Goal: Register for event/course

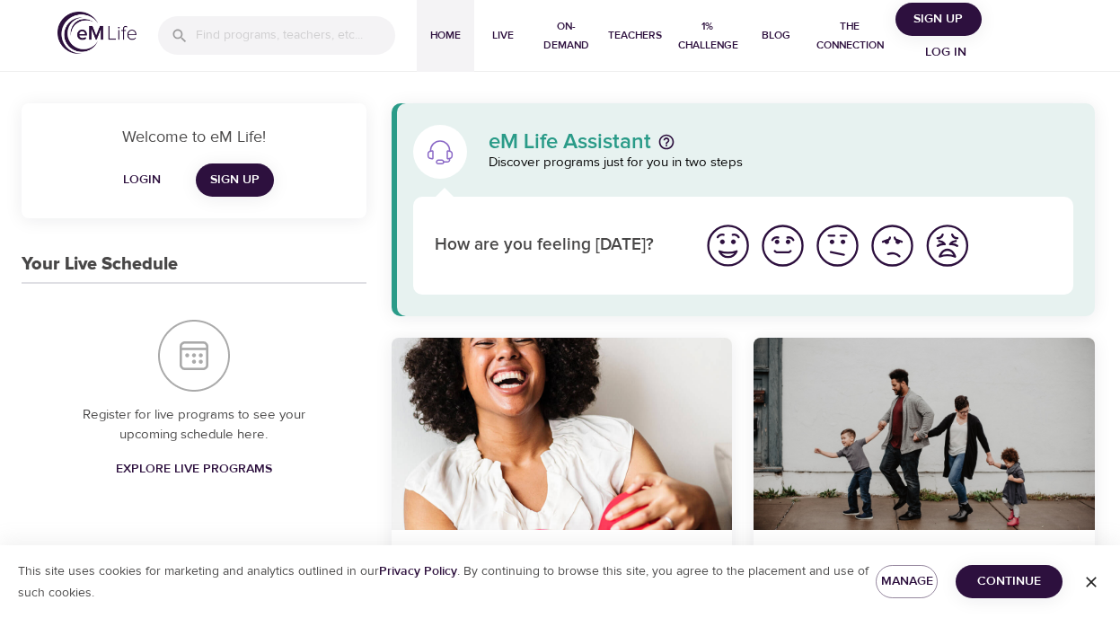
click at [946, 57] on span "Log in" at bounding box center [946, 52] width 72 height 22
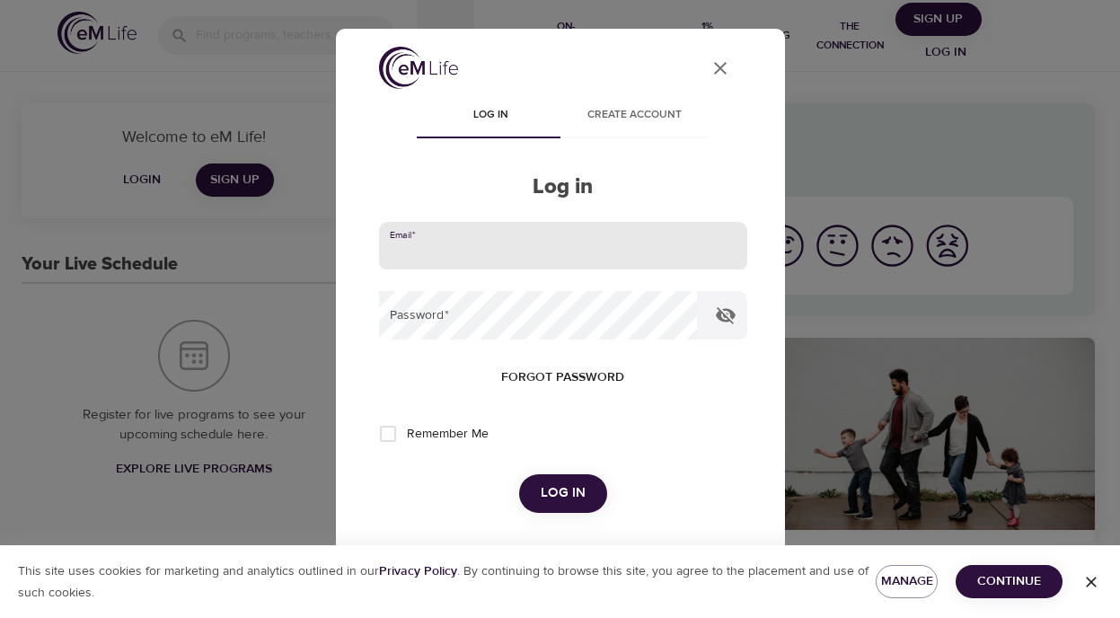
click at [454, 251] on input "email" at bounding box center [563, 246] width 368 height 49
type input "tpastilha@gmail.com"
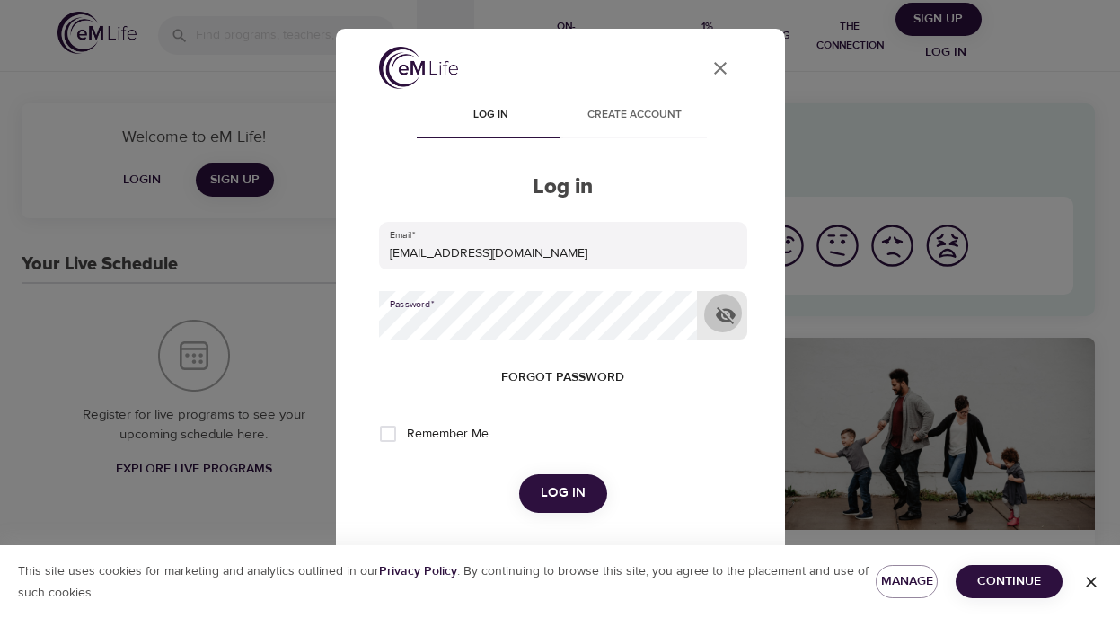
click at [728, 313] on icon "button" at bounding box center [726, 315] width 22 height 22
click at [552, 486] on span "Log in" at bounding box center [563, 492] width 45 height 23
click at [392, 437] on div "7 Days of Happiness" at bounding box center [562, 434] width 341 height 192
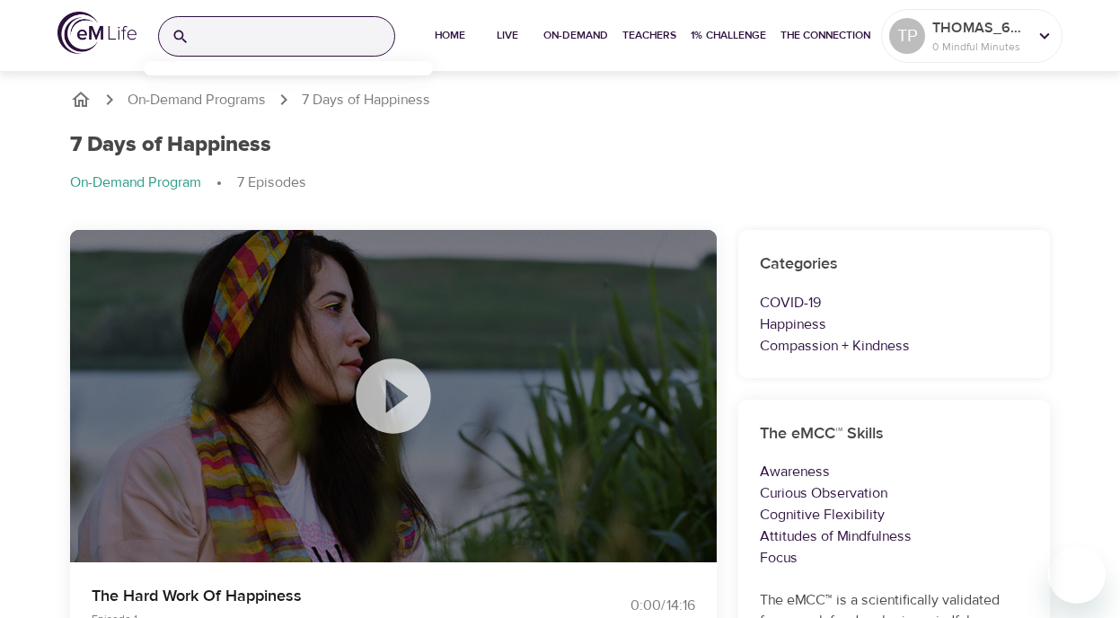
click at [225, 45] on input "search" at bounding box center [296, 36] width 198 height 39
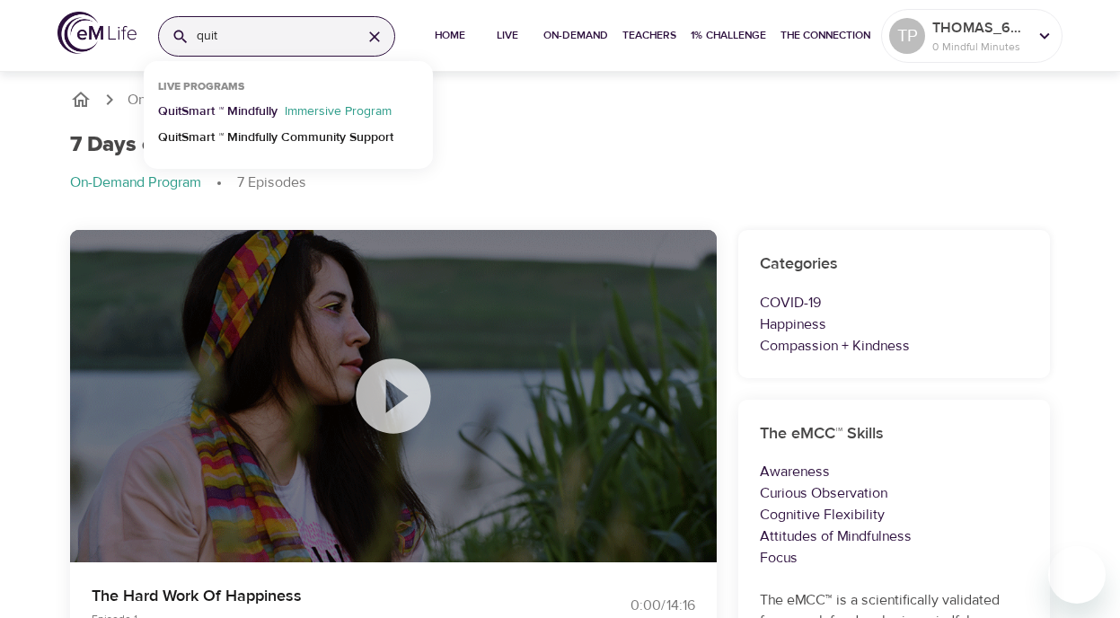
type input "quit"
click at [249, 113] on p "QuitSmart ™ Mindfully" at bounding box center [217, 115] width 119 height 26
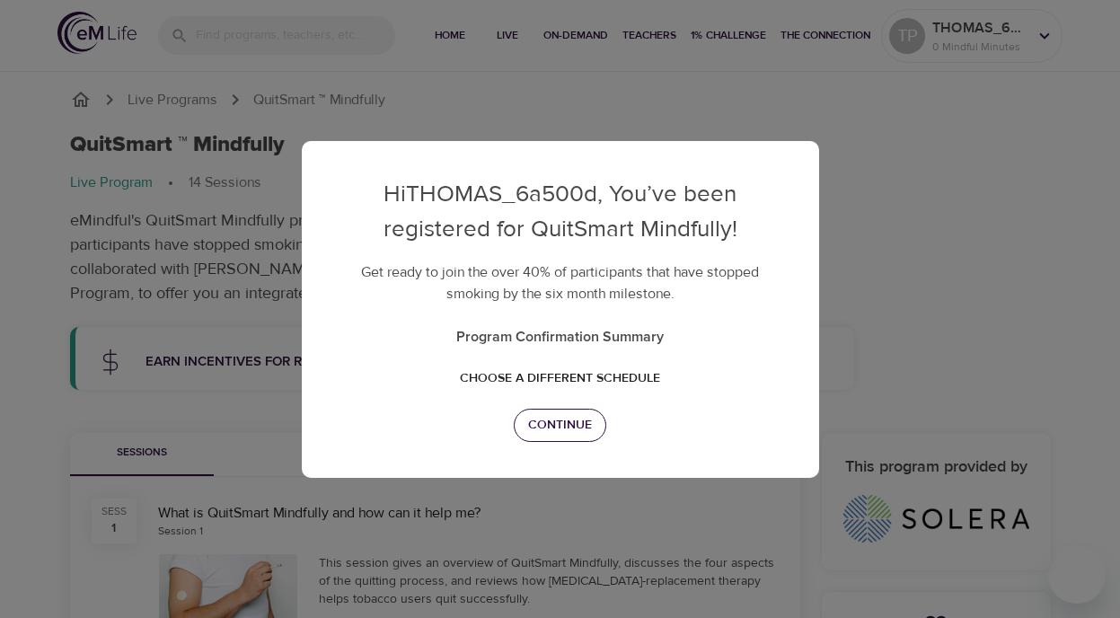
click at [578, 430] on span "Continue" at bounding box center [560, 425] width 64 height 22
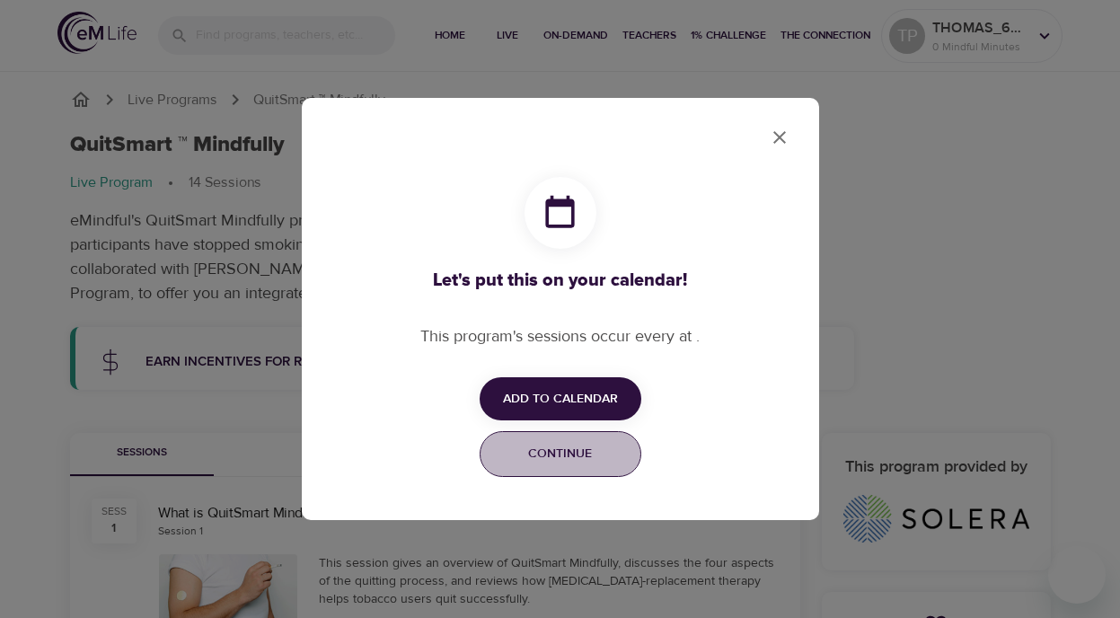
click at [597, 459] on span "Continue" at bounding box center [560, 454] width 138 height 22
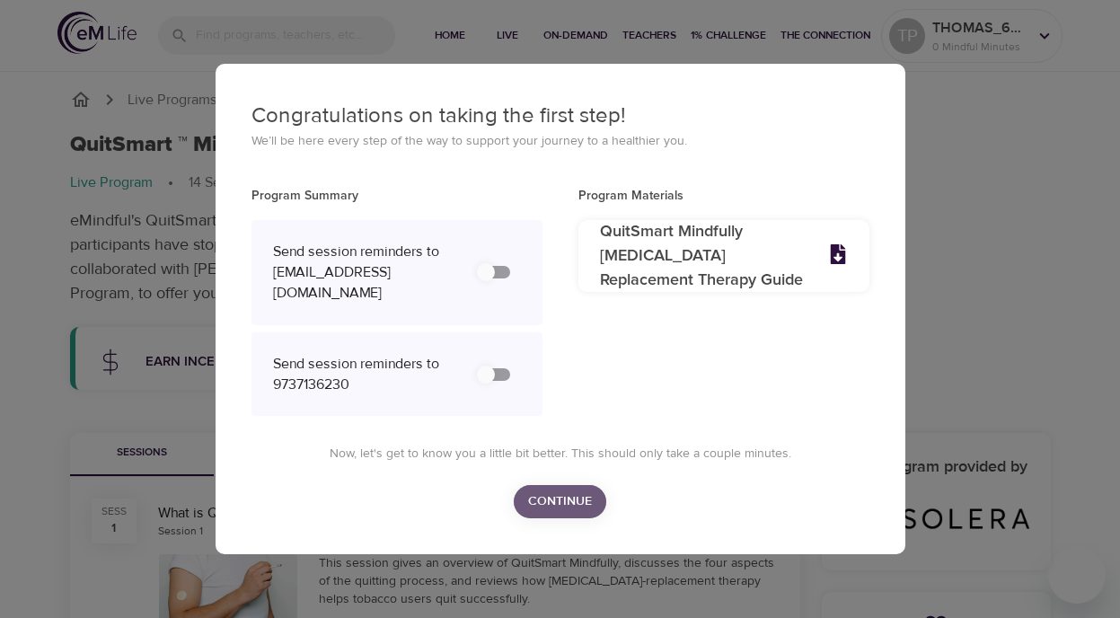
click at [576, 490] on span "Continue" at bounding box center [560, 501] width 64 height 22
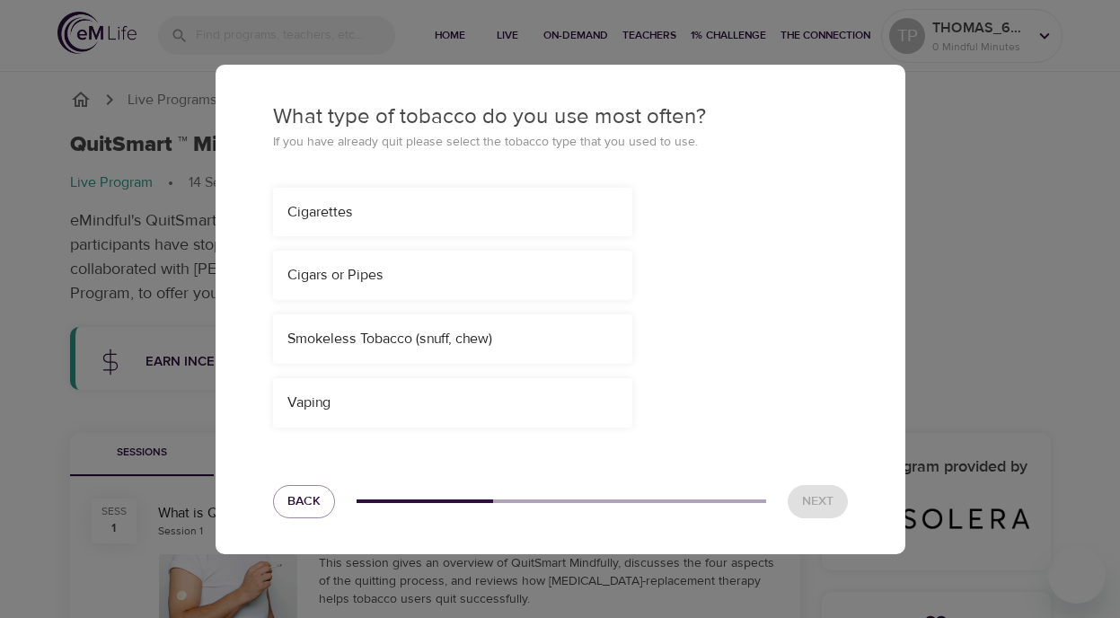
click at [423, 395] on div "Vaping" at bounding box center [452, 402] width 359 height 49
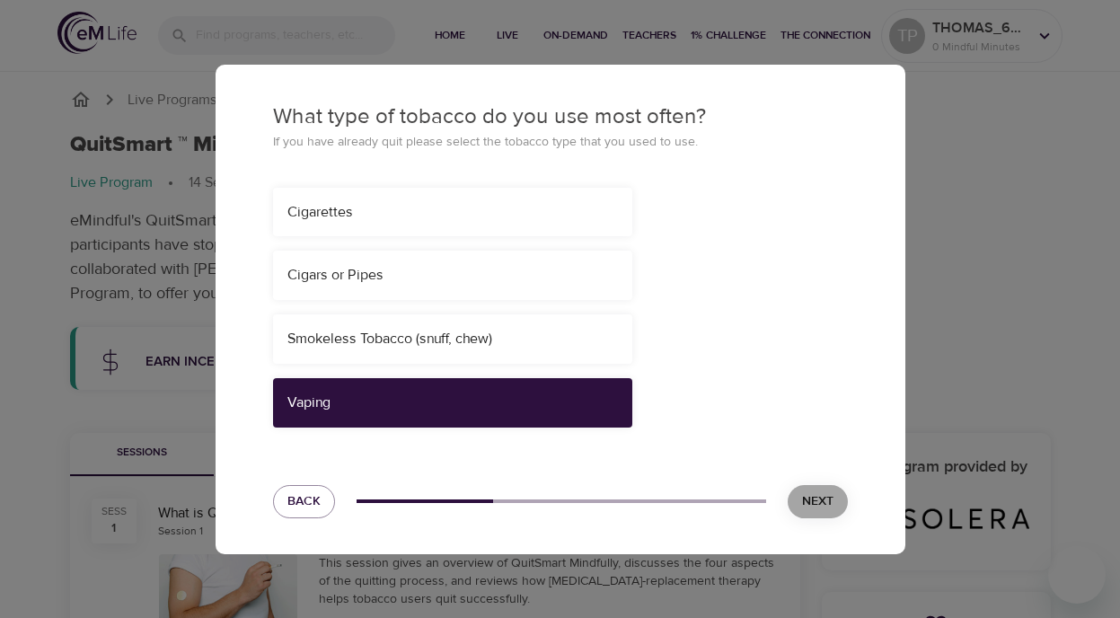
click at [831, 498] on span "Next" at bounding box center [817, 501] width 31 height 22
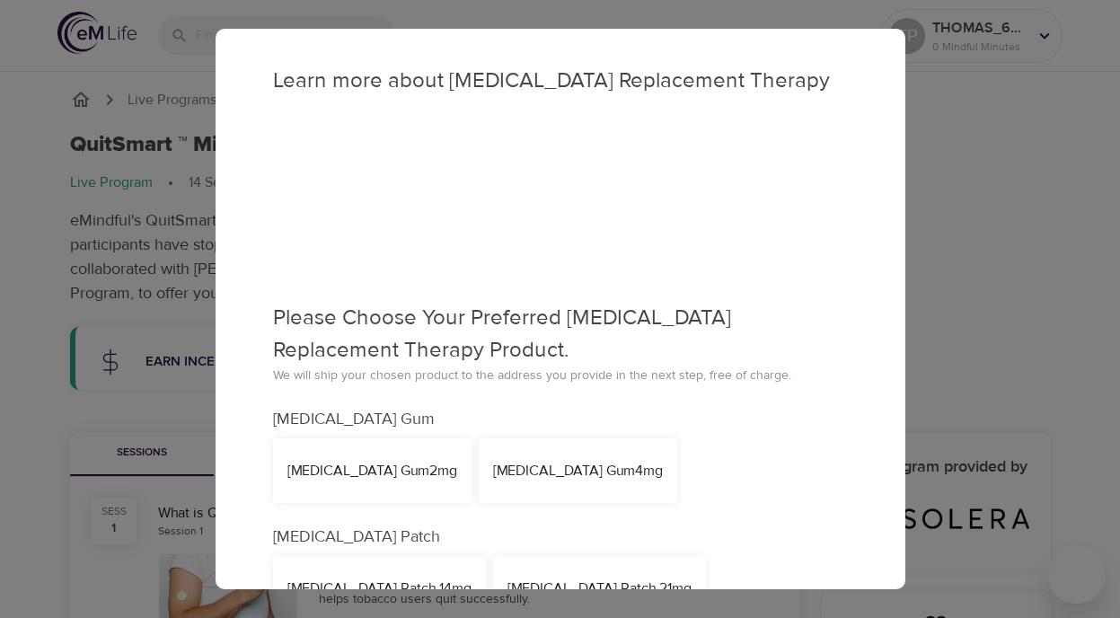
scroll to position [211, 0]
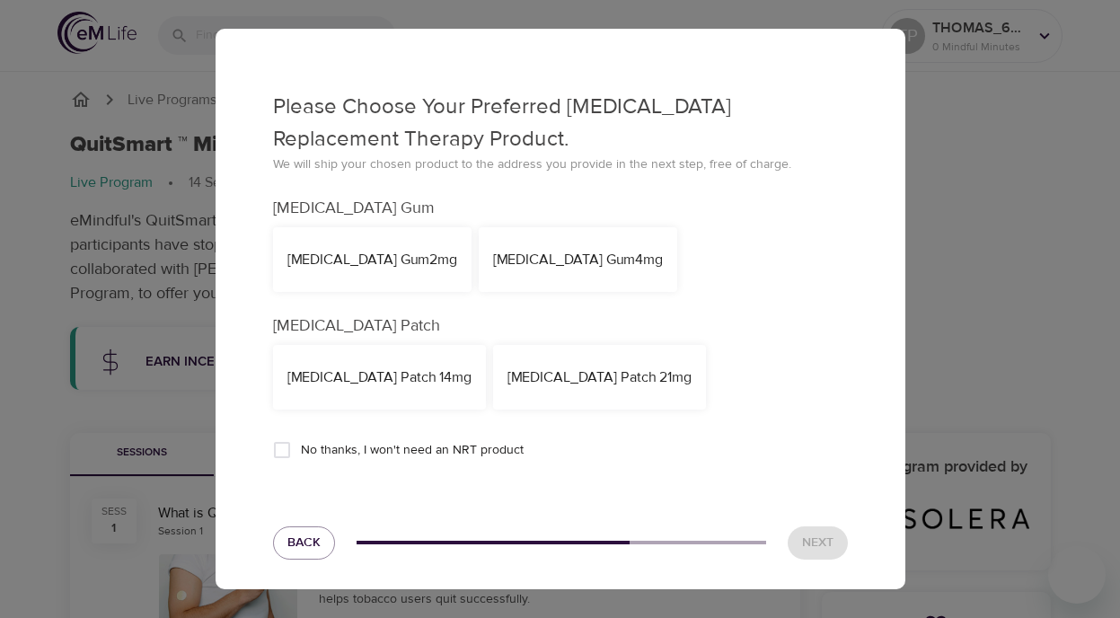
click at [377, 360] on div "[MEDICAL_DATA] Patch 14mg" at bounding box center [379, 377] width 213 height 65
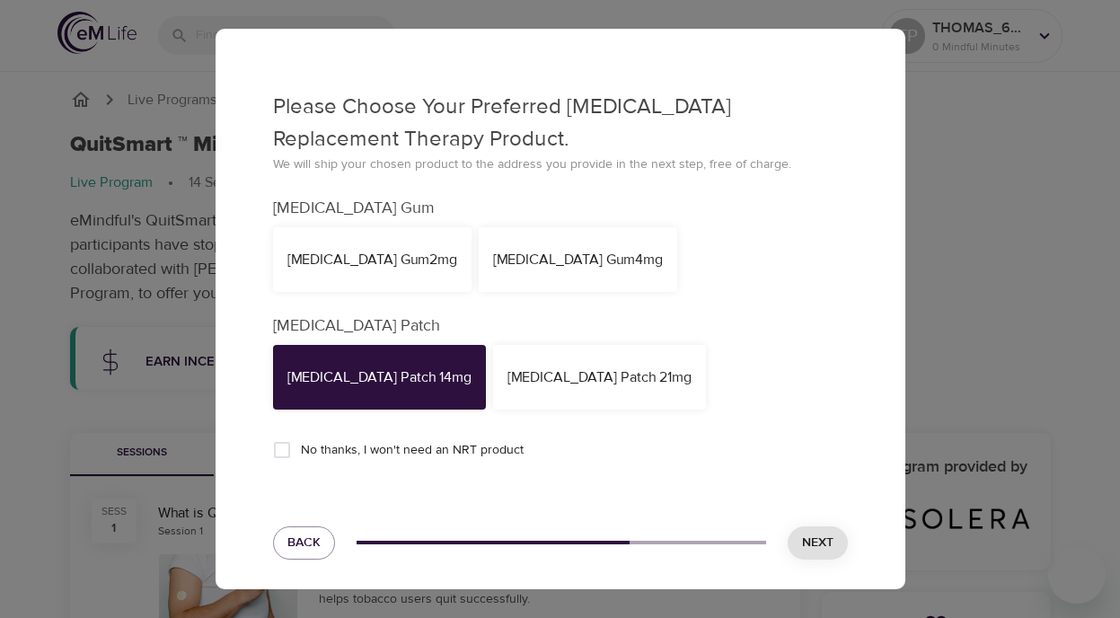
click at [811, 551] on button "Next" at bounding box center [818, 542] width 60 height 33
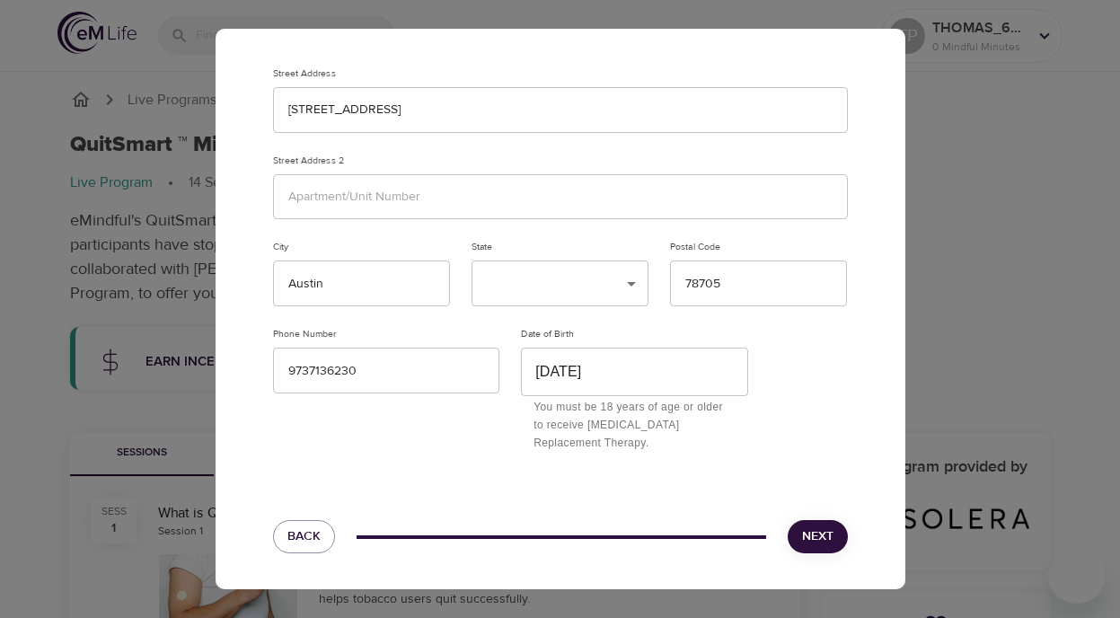
scroll to position [52, 0]
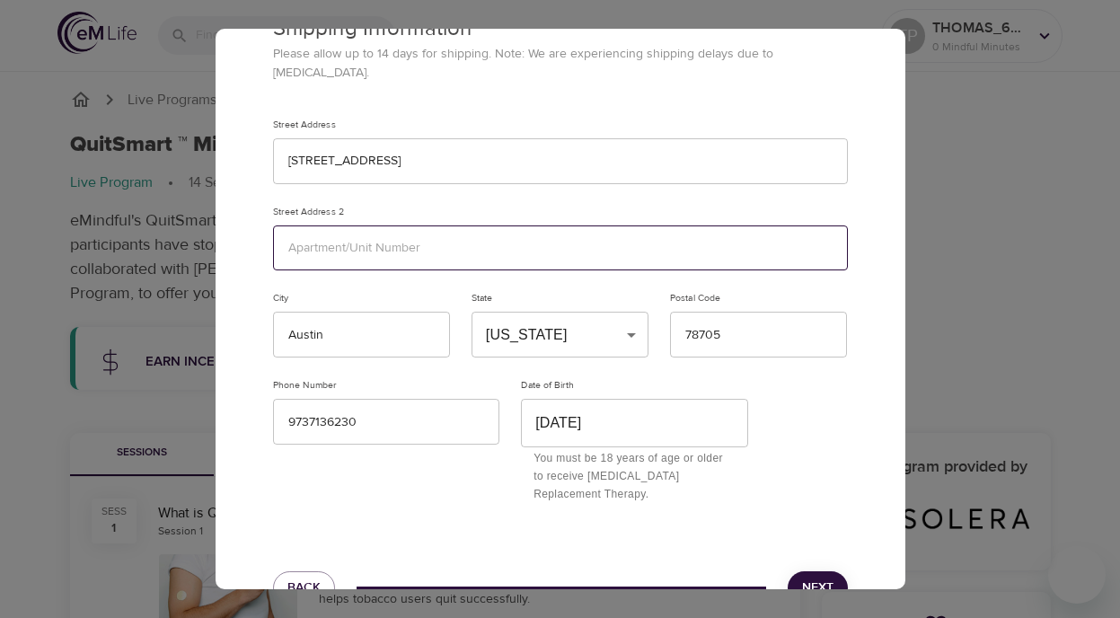
click at [451, 225] on input "text" at bounding box center [560, 248] width 575 height 46
type input "Unit C"
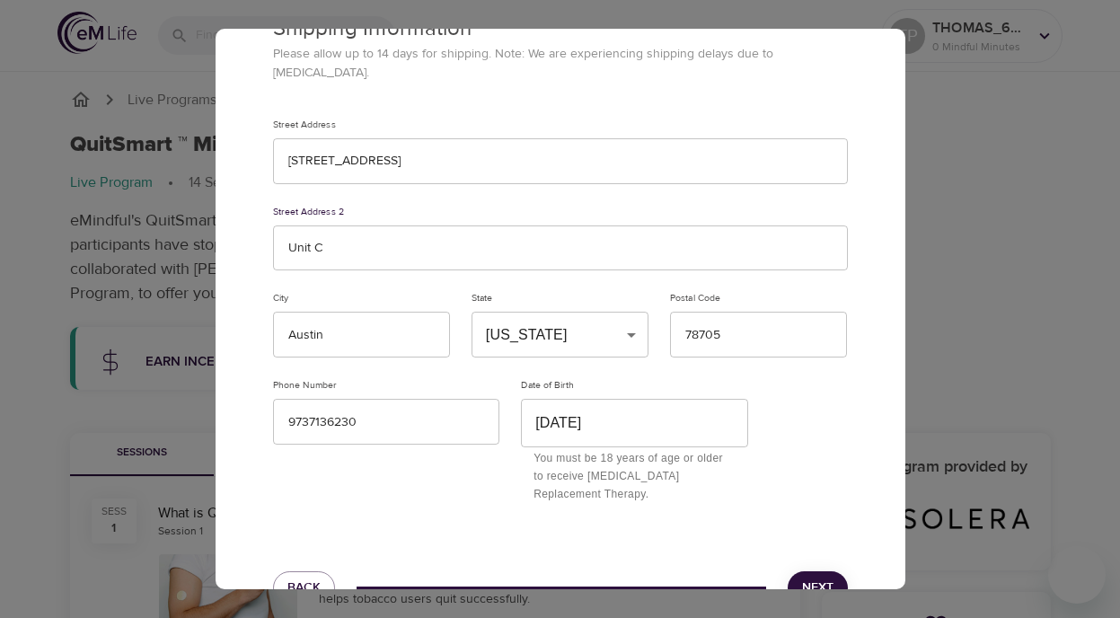
click at [802, 577] on span "Next" at bounding box center [817, 588] width 31 height 22
click at [825, 577] on span "Next" at bounding box center [817, 588] width 31 height 22
click at [812, 577] on span "Next" at bounding box center [817, 588] width 31 height 22
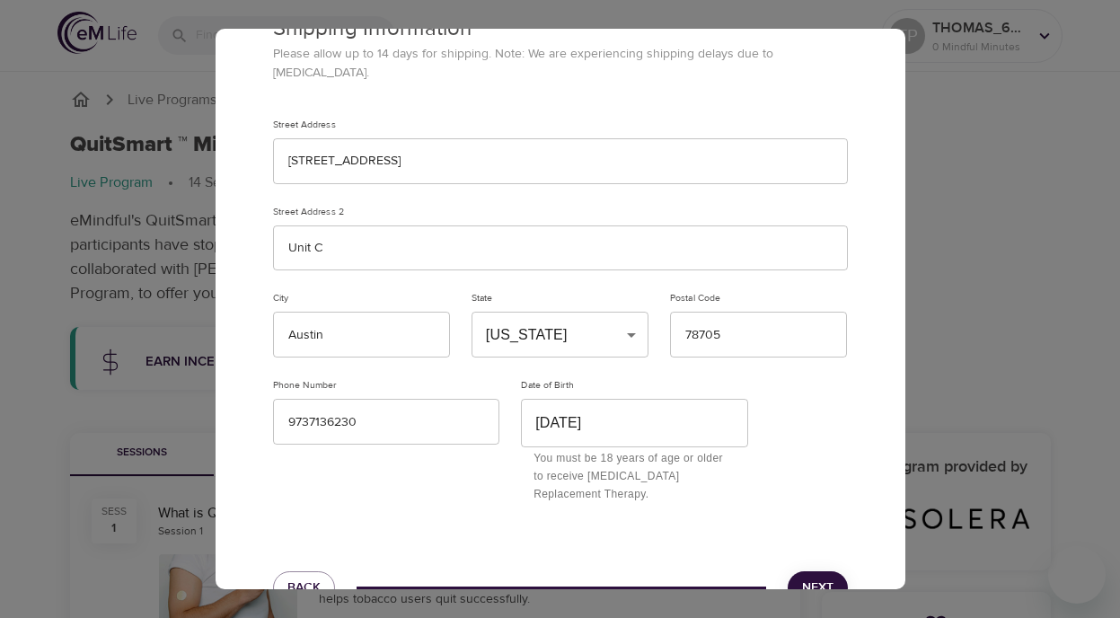
click at [812, 577] on span "Next" at bounding box center [817, 588] width 31 height 22
click at [313, 577] on span "Back" at bounding box center [303, 588] width 33 height 22
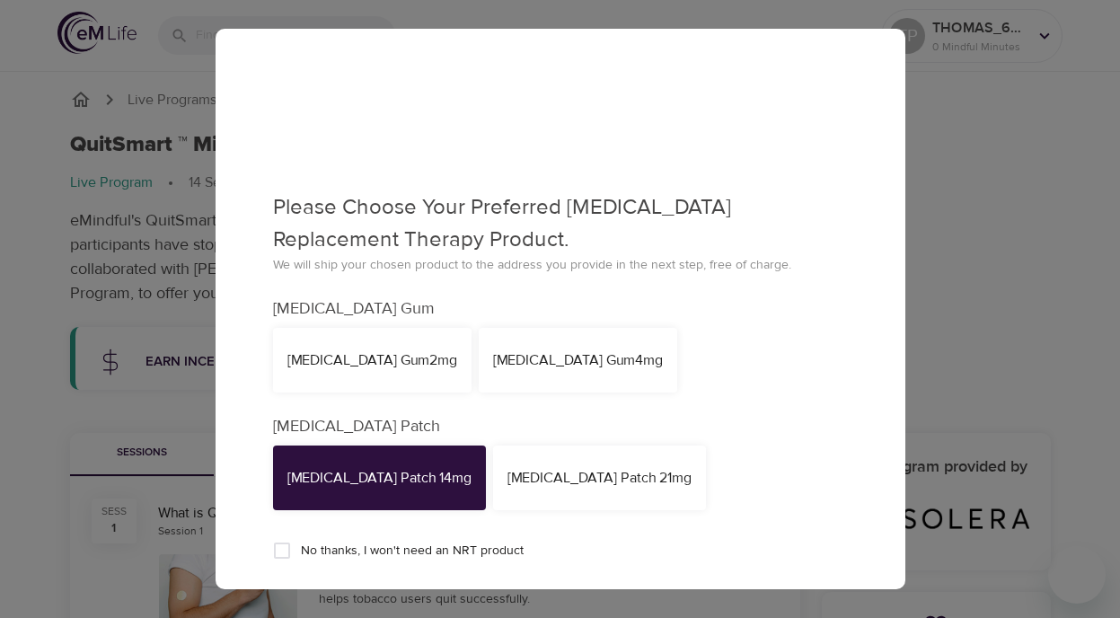
scroll to position [124, 0]
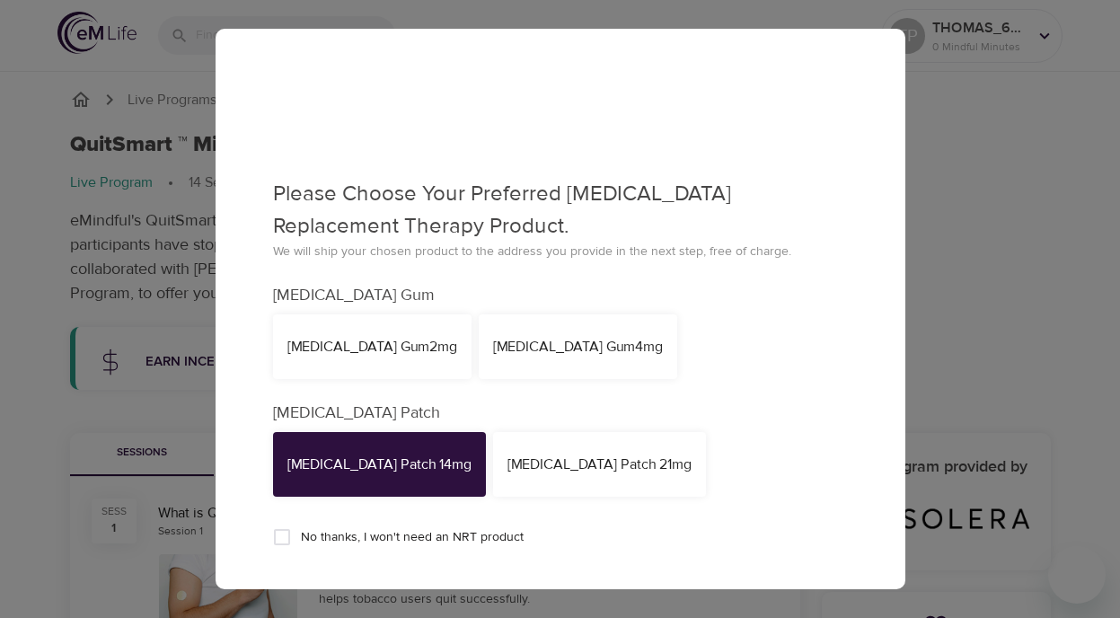
click at [354, 359] on div "[MEDICAL_DATA] Gum 2mg" at bounding box center [372, 346] width 198 height 65
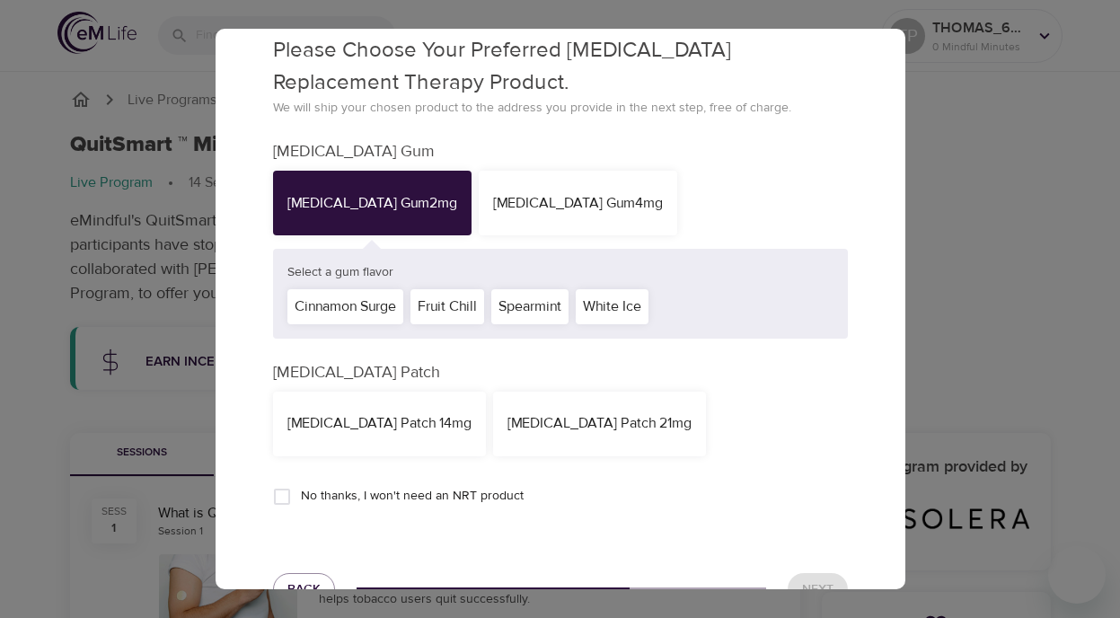
scroll to position [271, 0]
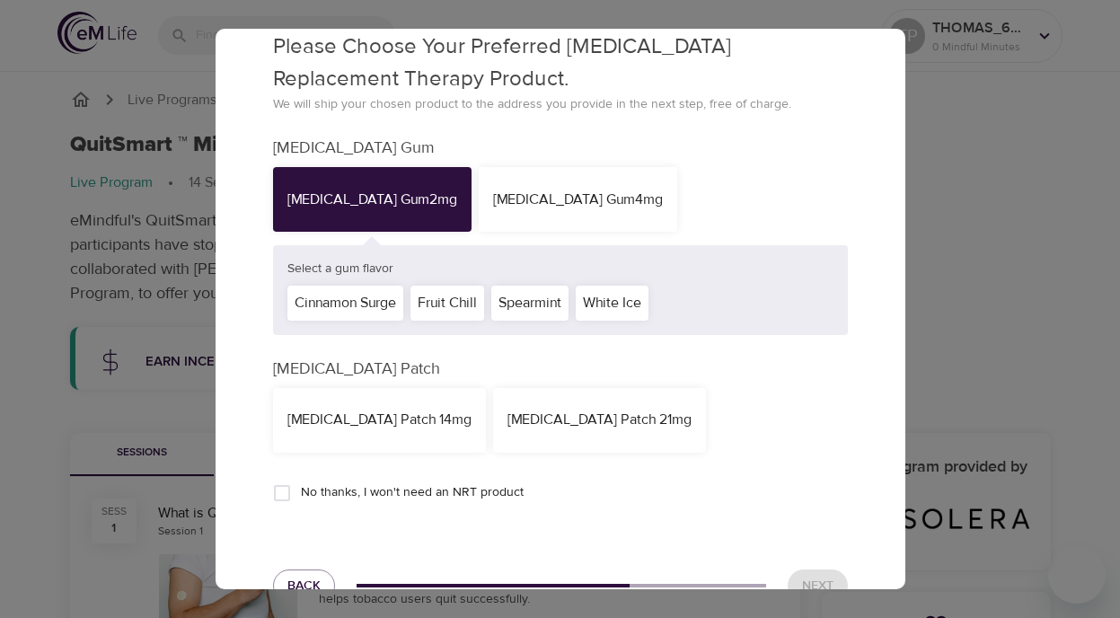
click at [379, 306] on div "Cinnamon Surge" at bounding box center [345, 303] width 116 height 35
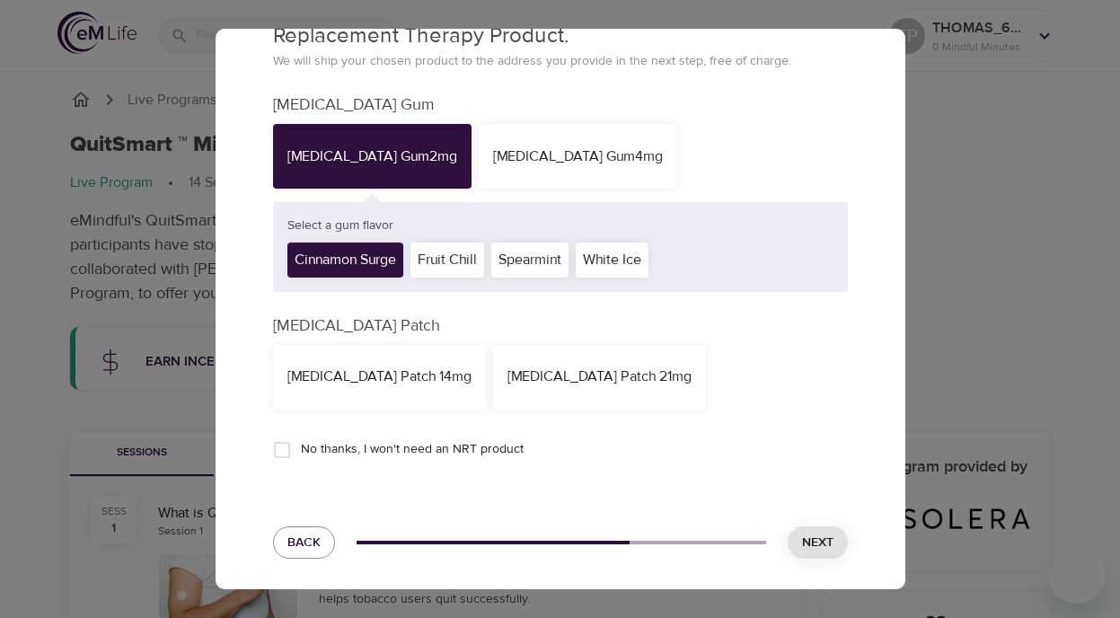
click at [816, 539] on span "Next" at bounding box center [817, 543] width 31 height 22
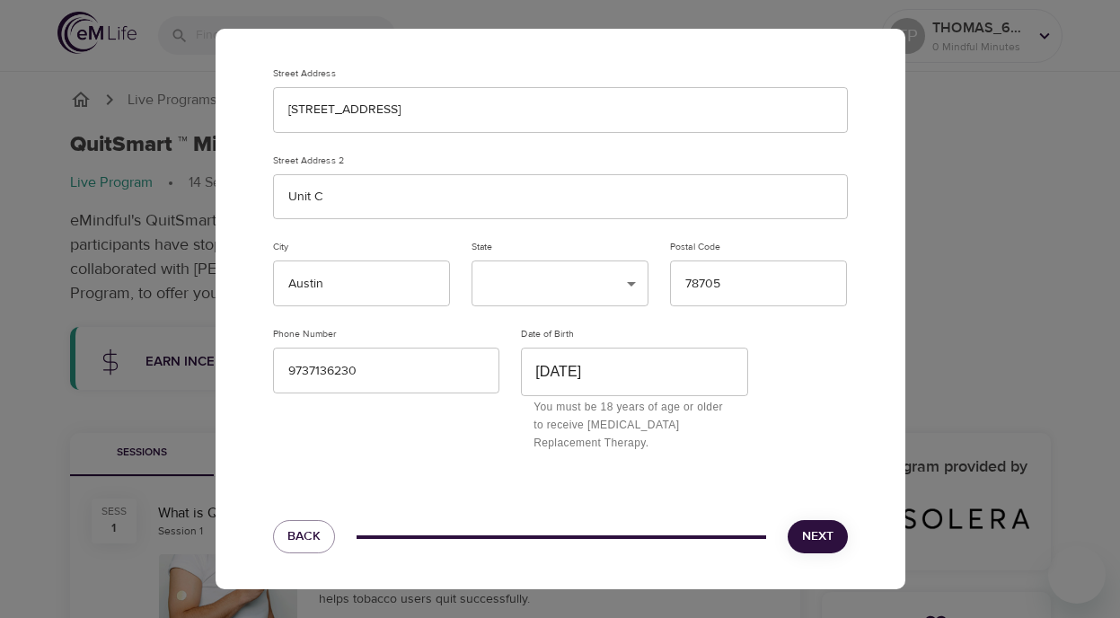
scroll to position [52, 0]
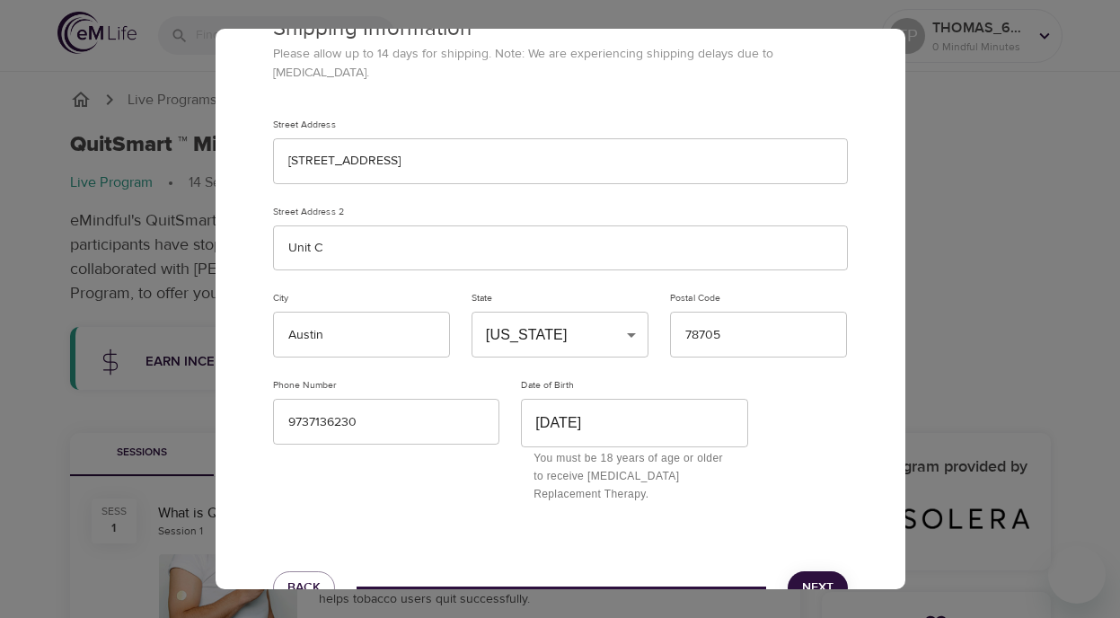
click at [816, 577] on span "Next" at bounding box center [817, 588] width 31 height 22
click at [812, 577] on span "Next" at bounding box center [817, 588] width 31 height 22
click at [318, 577] on span "Back" at bounding box center [303, 588] width 33 height 22
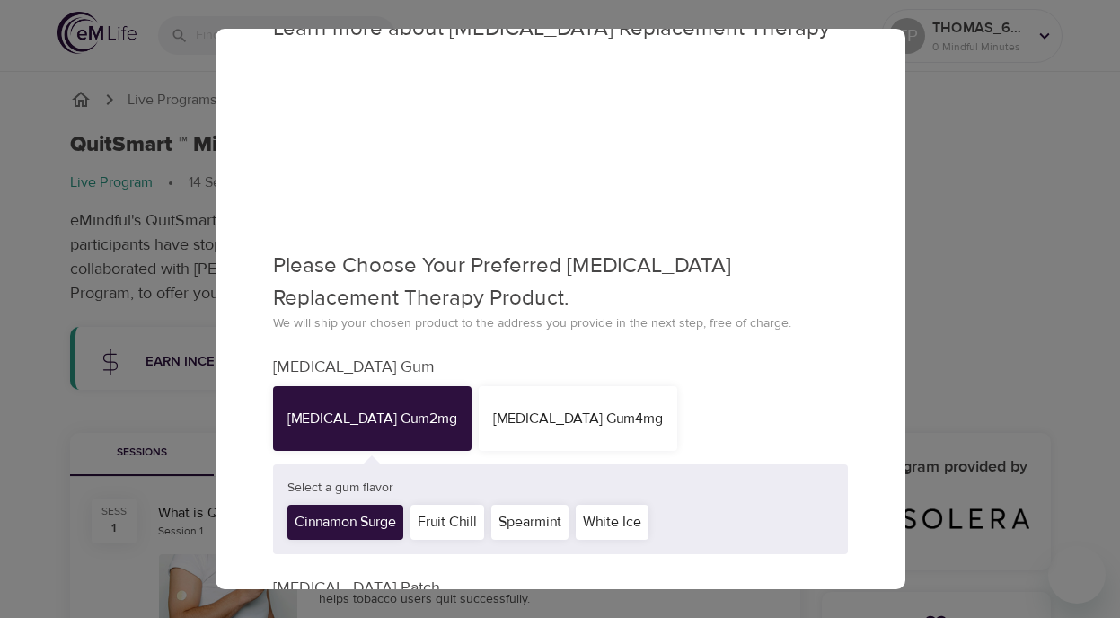
scroll to position [237, 0]
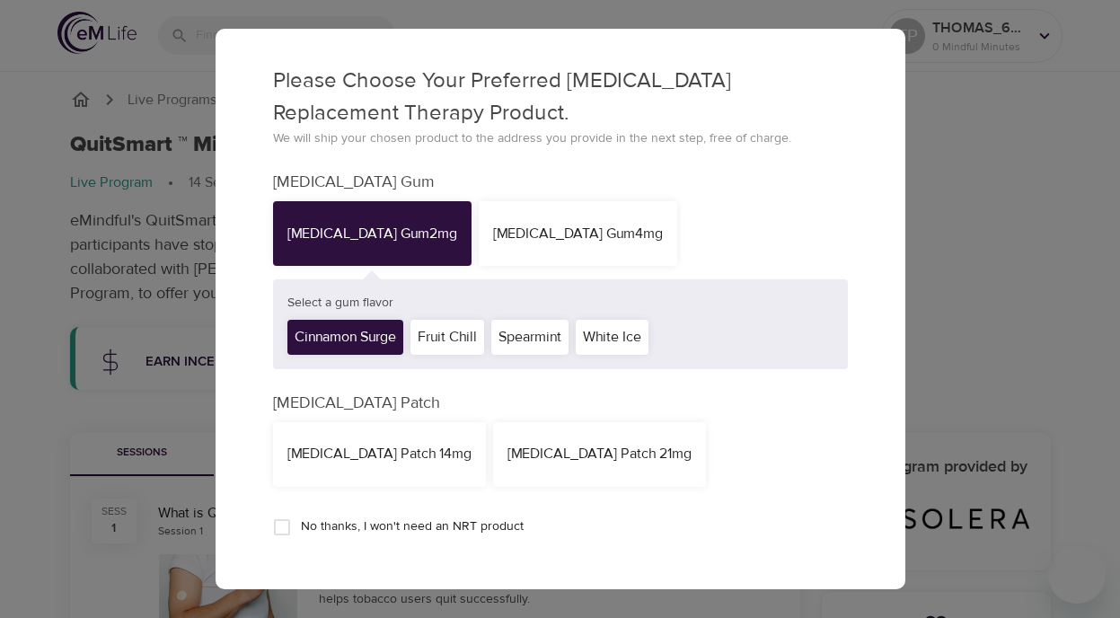
click at [413, 463] on div "[MEDICAL_DATA] Patch 14mg" at bounding box center [379, 454] width 184 height 21
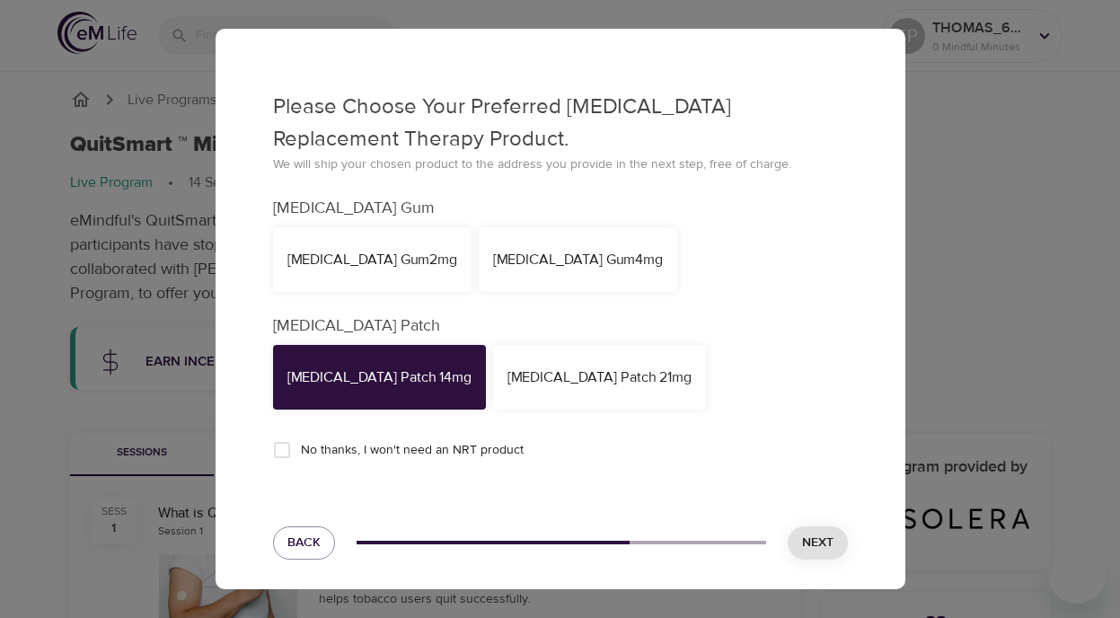
click at [840, 538] on button "Next" at bounding box center [818, 542] width 60 height 33
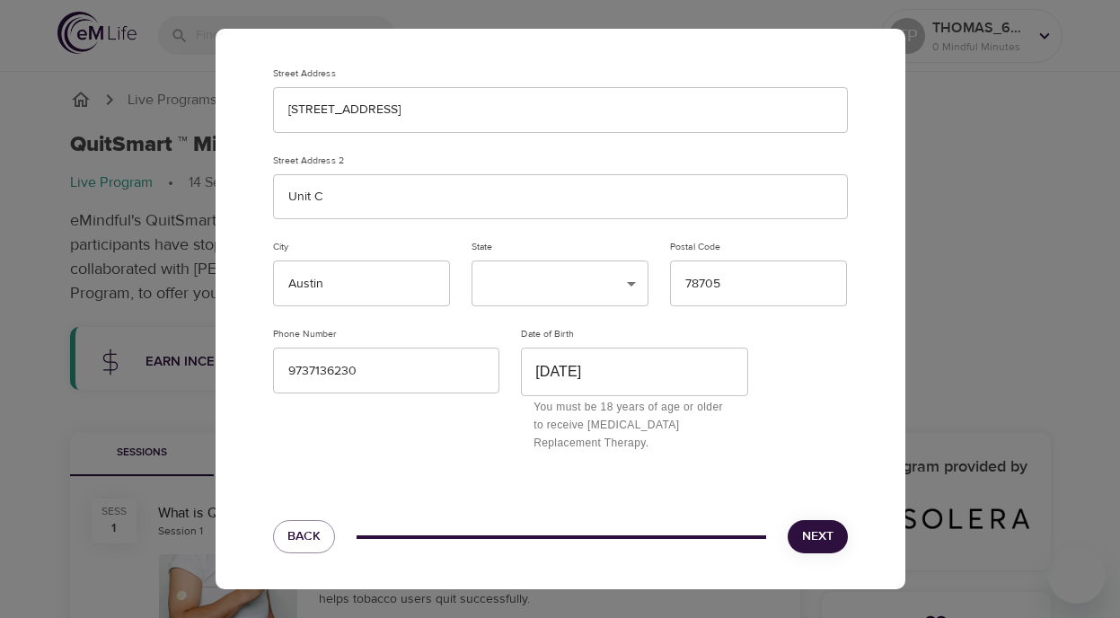
scroll to position [52, 0]
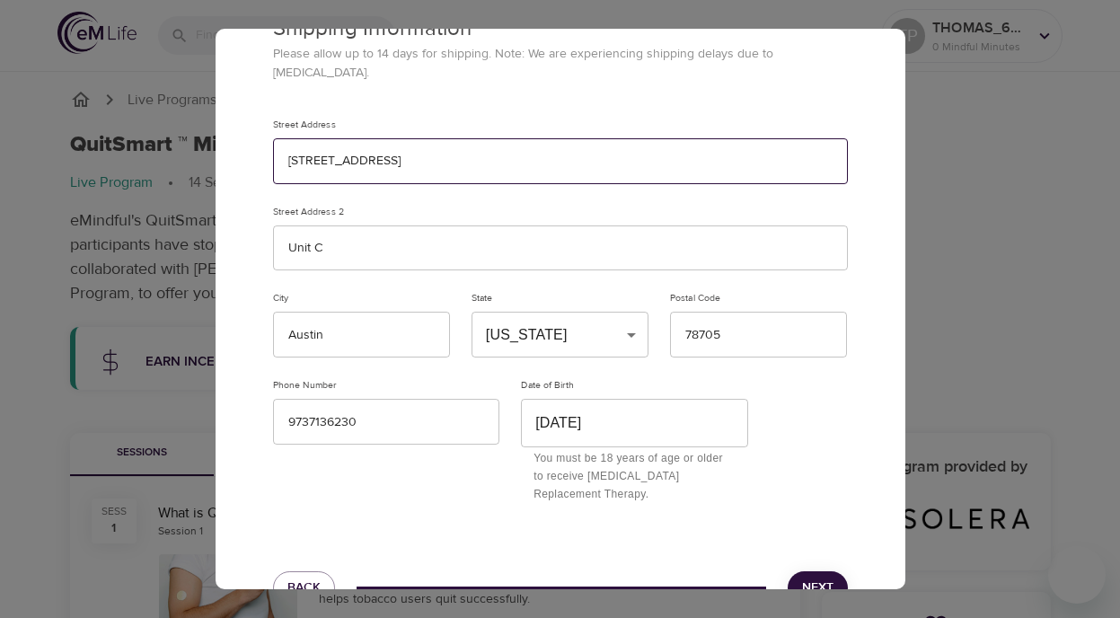
click at [394, 138] on input "[STREET_ADDRESS]" at bounding box center [560, 161] width 575 height 46
type input "[STREET_ADDRESS]"
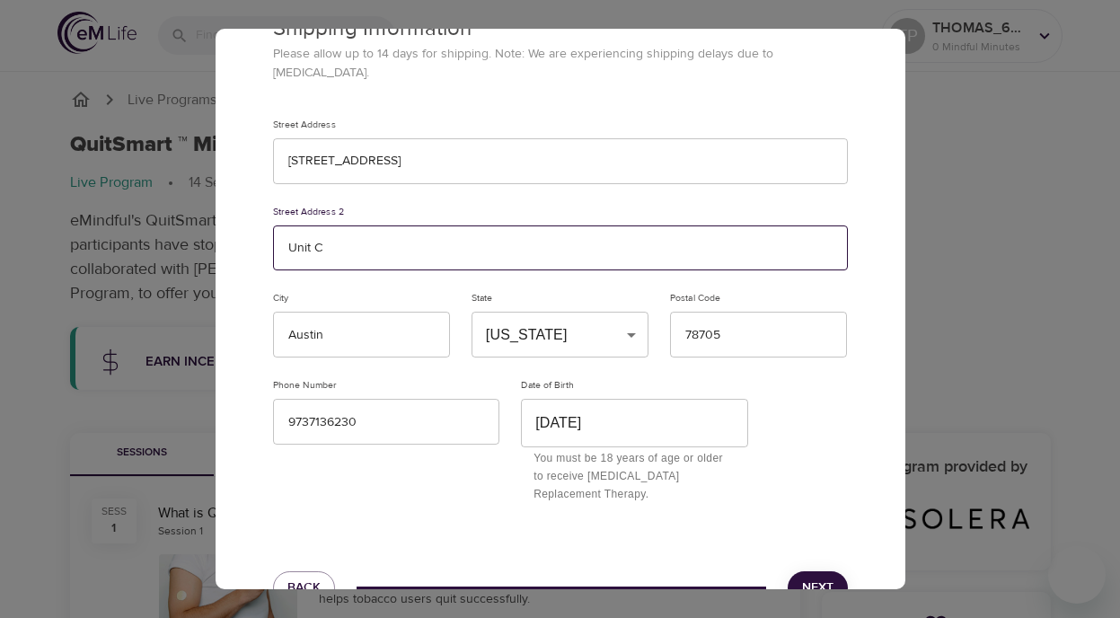
click at [321, 234] on input "Unit C" at bounding box center [560, 248] width 575 height 46
type input "Unit C"
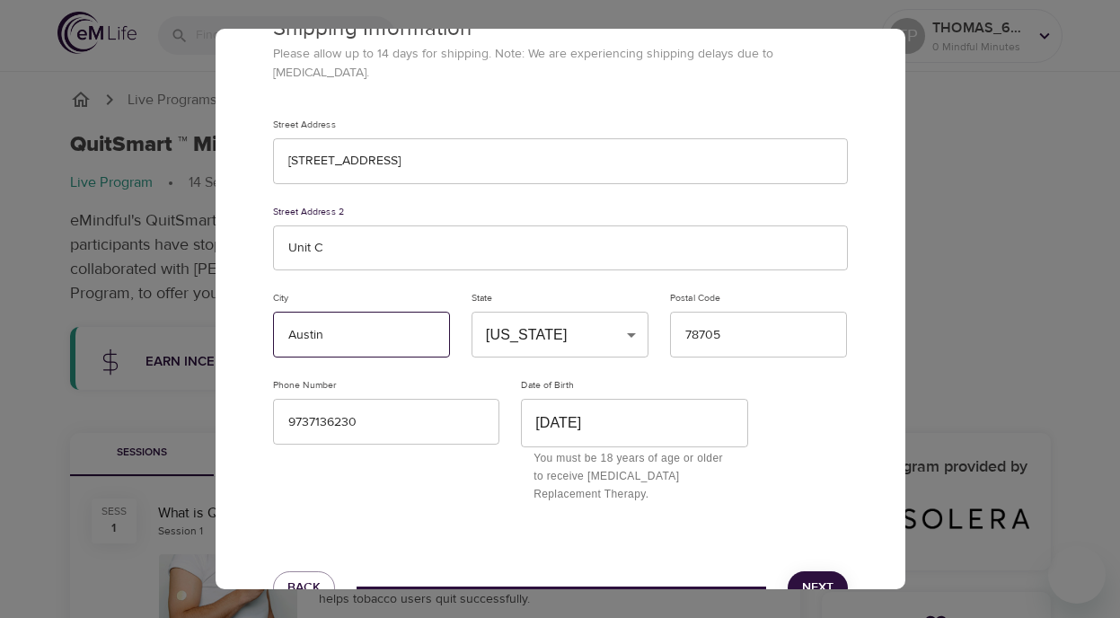
click at [335, 312] on input "Austin" at bounding box center [361, 335] width 177 height 46
type input "Austin"
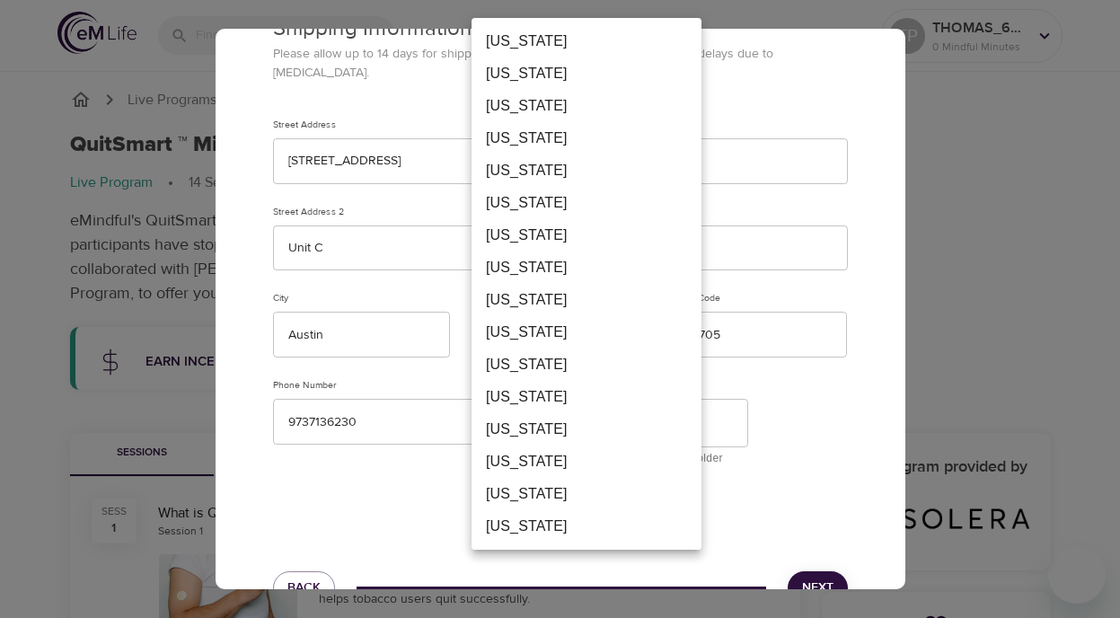
scroll to position [1072, 0]
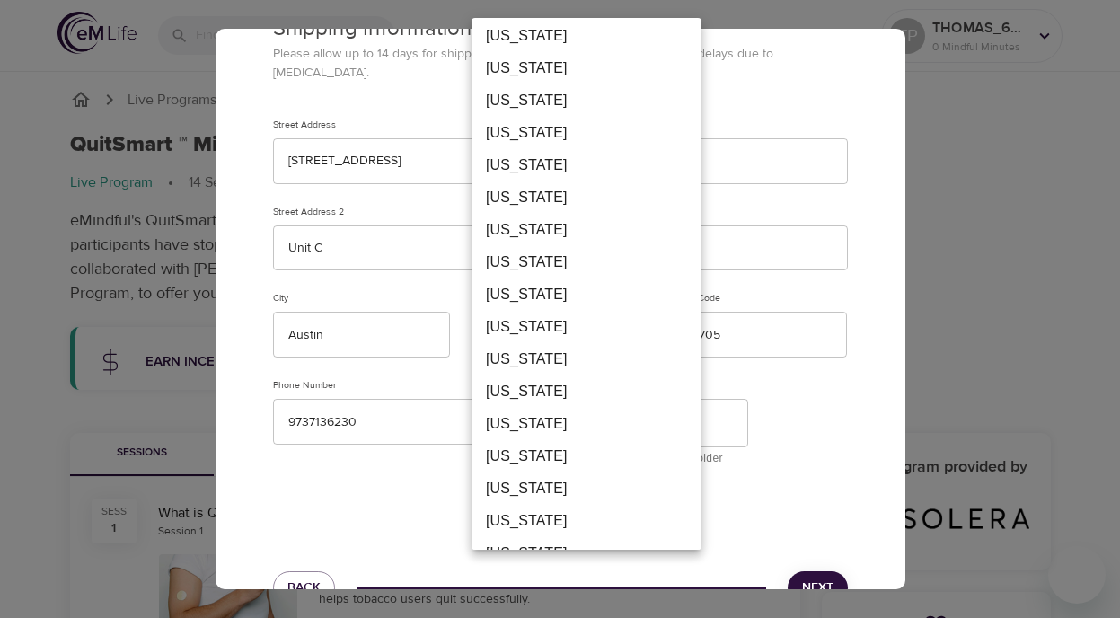
click at [570, 569] on li "[US_STATE]" at bounding box center [587, 585] width 230 height 32
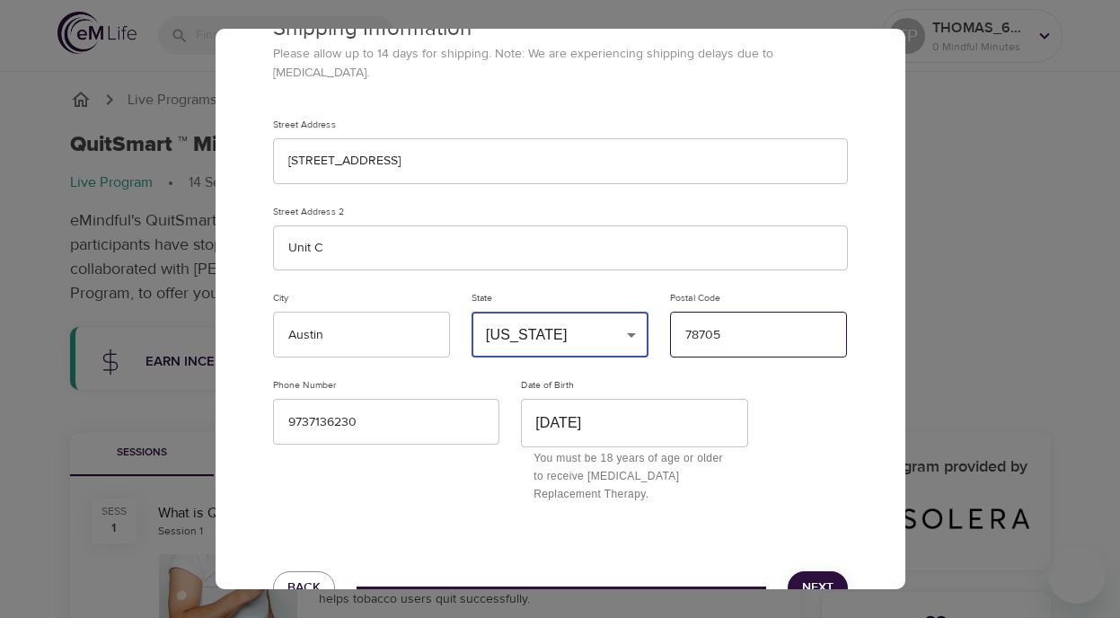
click at [732, 334] on input "78705" at bounding box center [758, 335] width 177 height 46
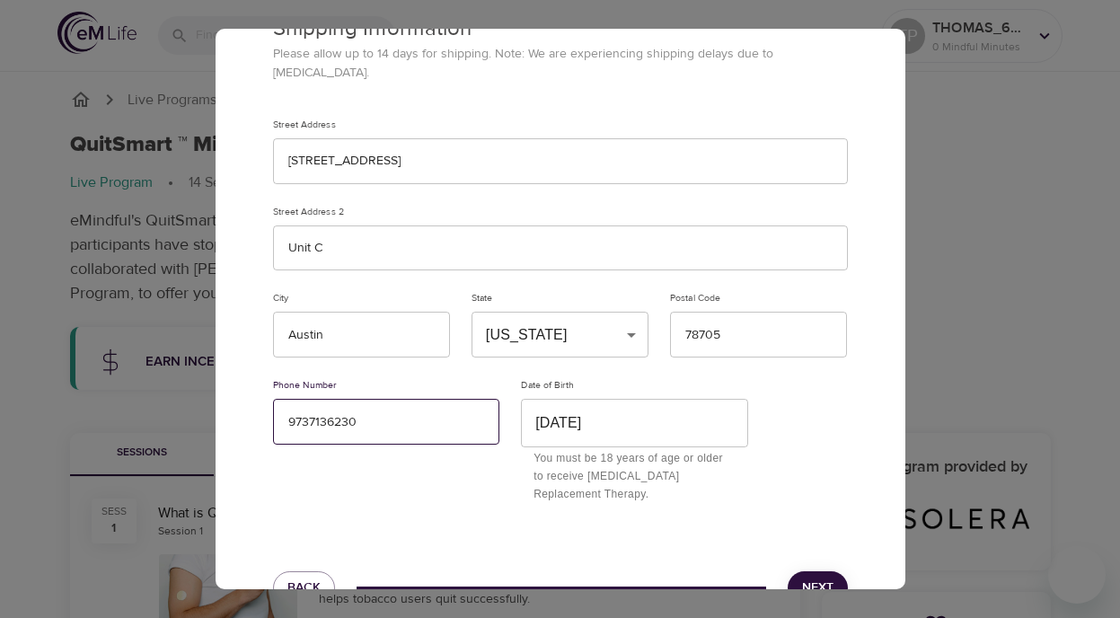
click at [424, 399] on input "9737136230" at bounding box center [386, 422] width 227 height 46
type input "9737136230"
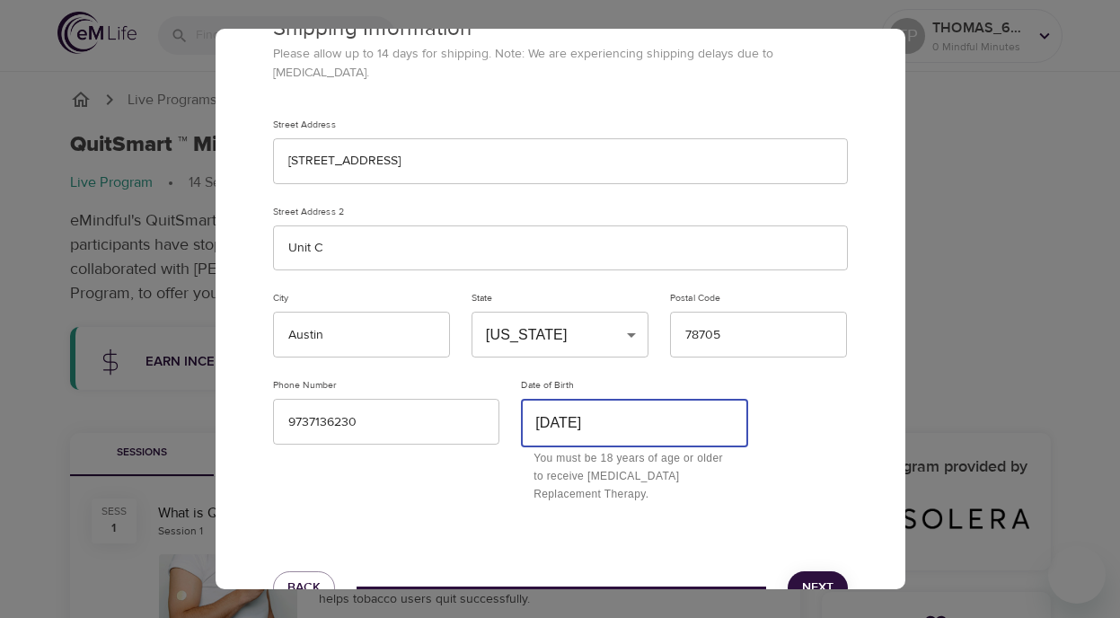
click at [646, 409] on input "[DATE]" at bounding box center [634, 423] width 227 height 48
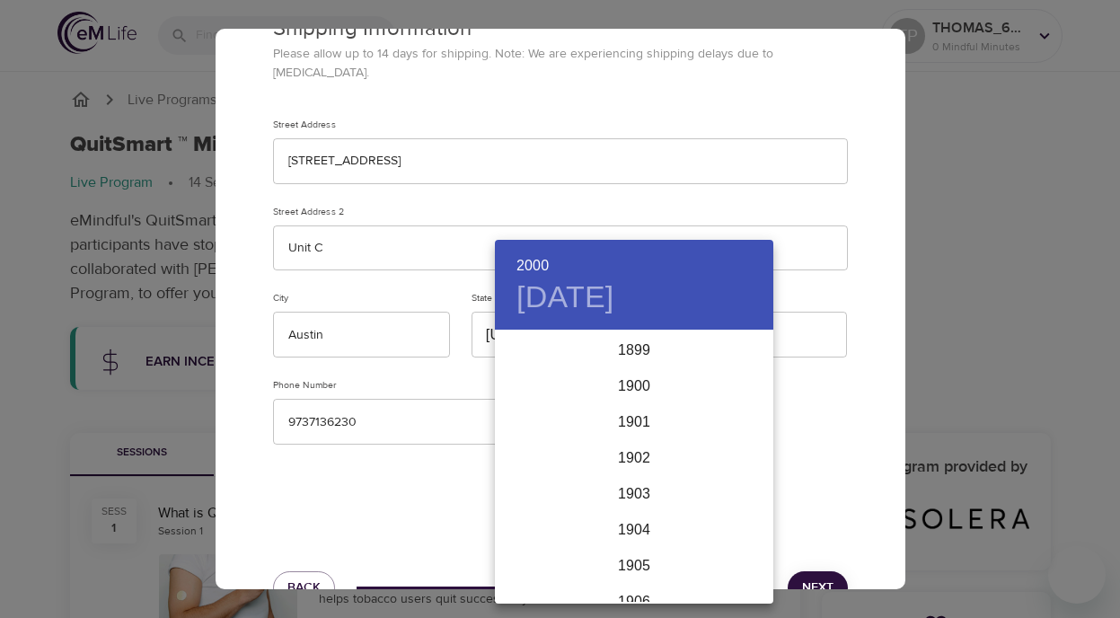
scroll to position [3521, 0]
click at [647, 455] on div "2000" at bounding box center [634, 467] width 278 height 36
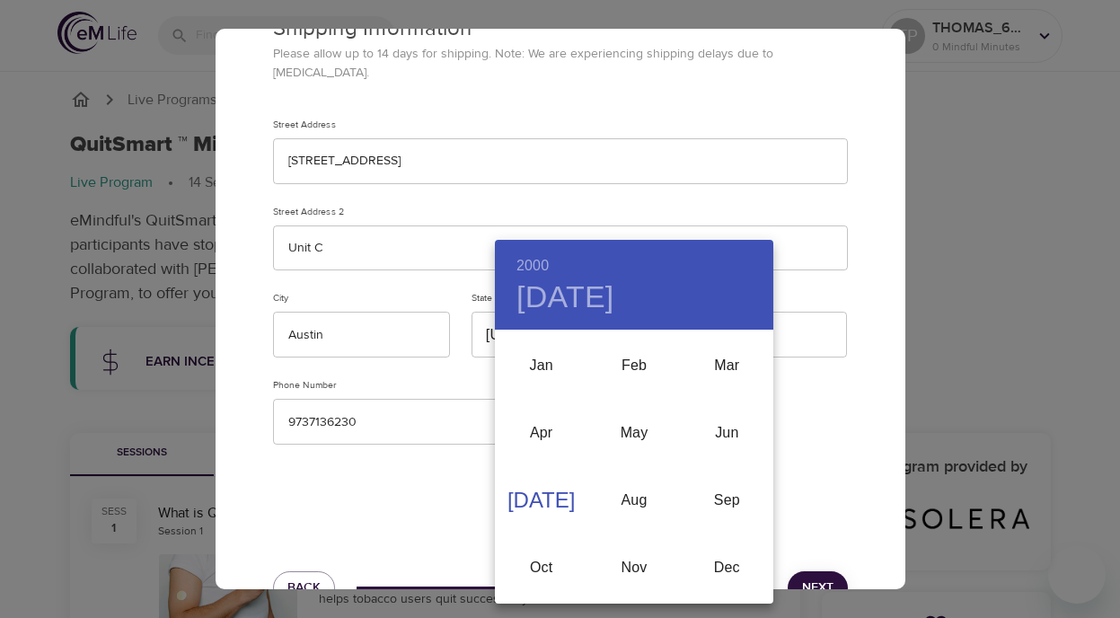
click at [544, 516] on div "[DATE]" at bounding box center [541, 500] width 93 height 67
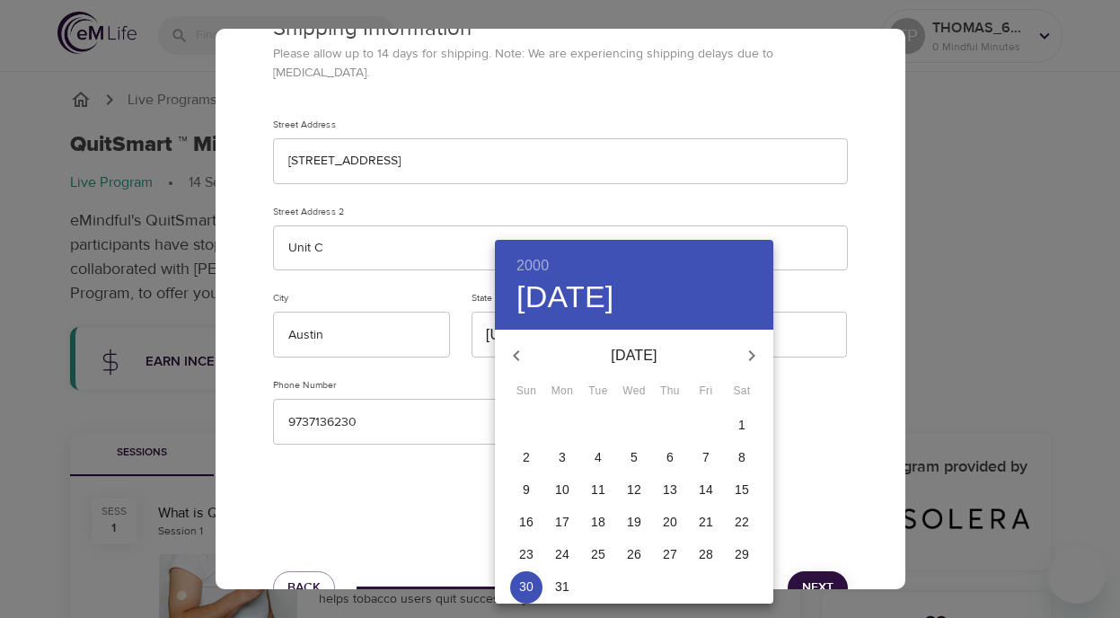
click at [528, 579] on p "30" at bounding box center [526, 587] width 14 height 18
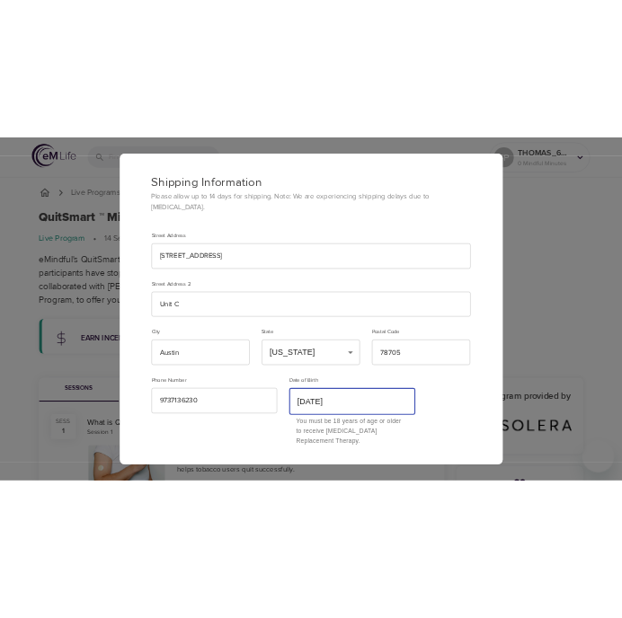
scroll to position [52, 0]
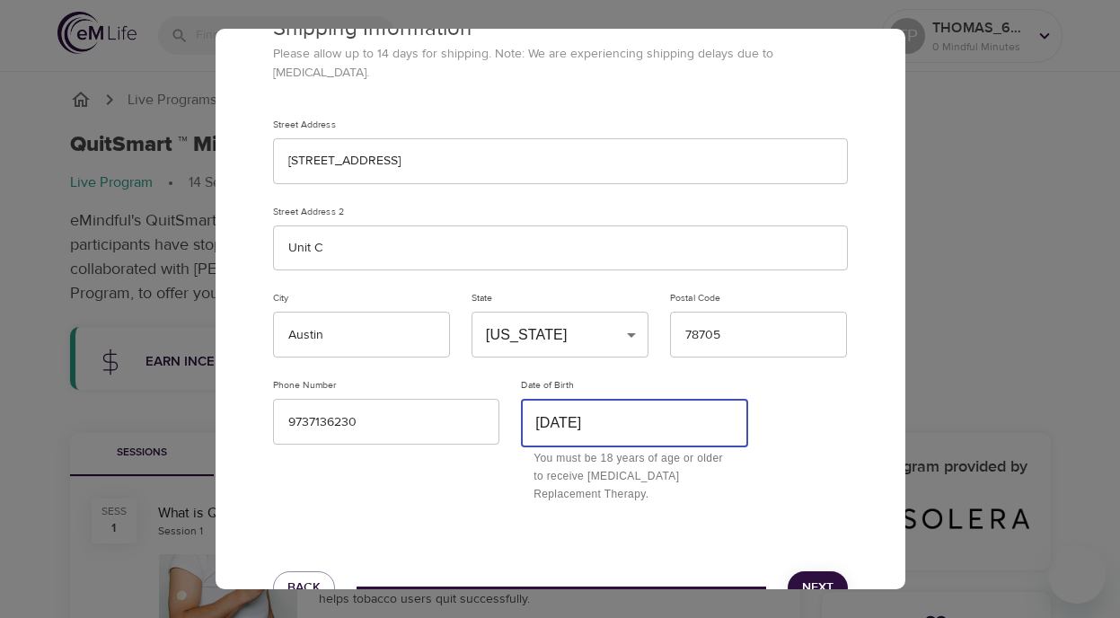
click at [835, 571] on button "Next" at bounding box center [818, 587] width 60 height 33
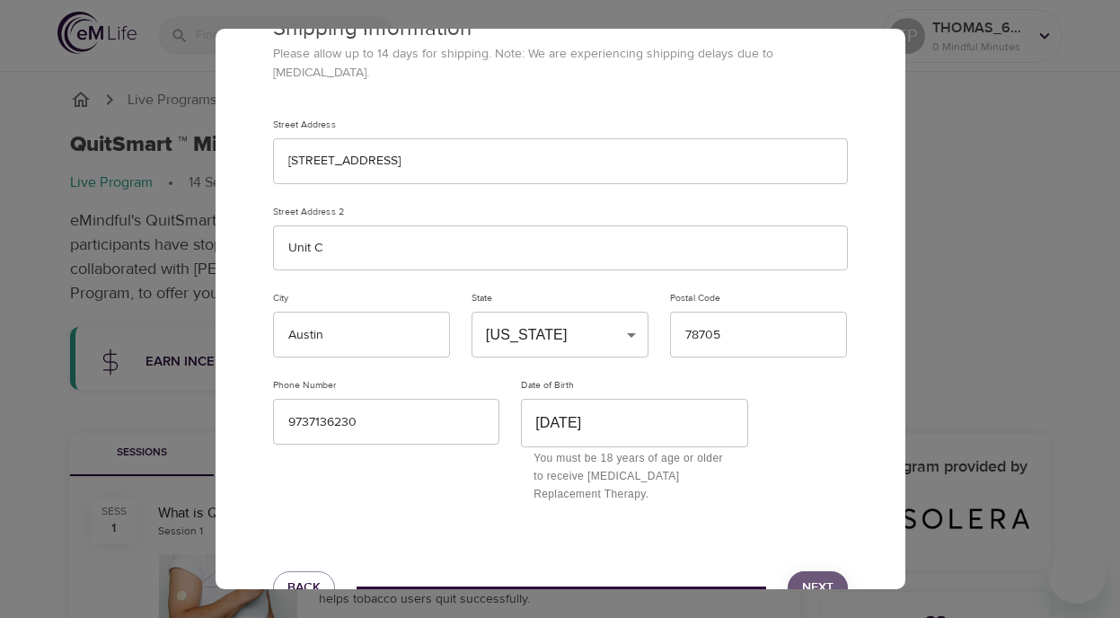
click at [820, 577] on span "Next" at bounding box center [817, 588] width 31 height 22
click at [817, 577] on span "Next" at bounding box center [817, 588] width 31 height 22
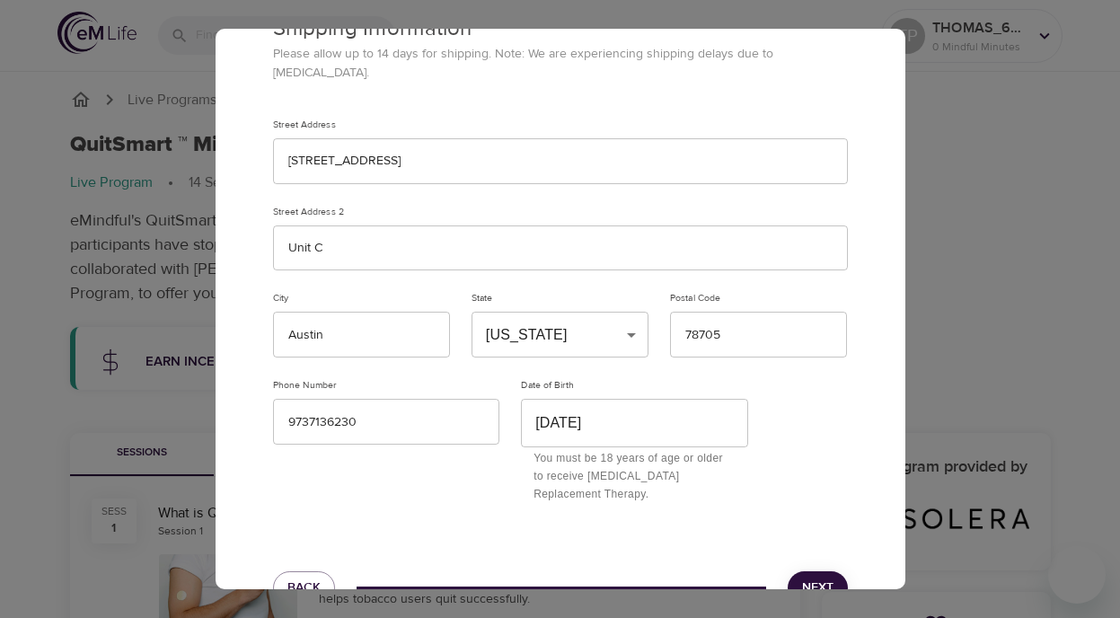
click at [817, 577] on span "Next" at bounding box center [817, 588] width 31 height 22
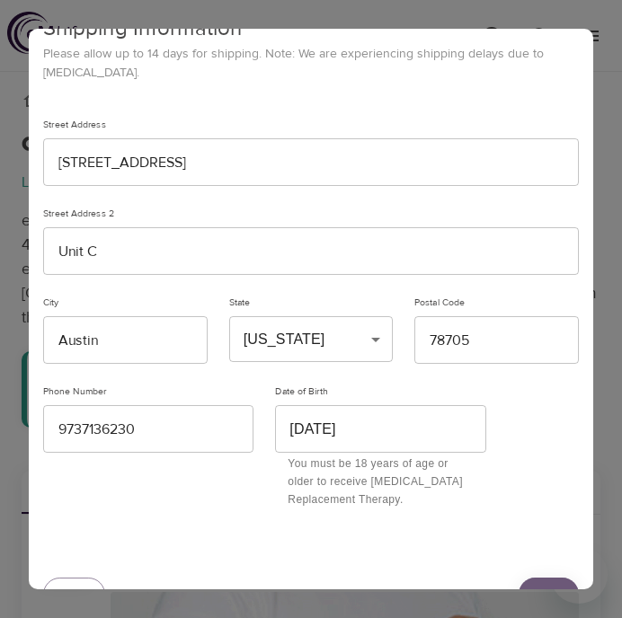
click at [556, 583] on span "Next" at bounding box center [548, 594] width 31 height 22
click at [80, 583] on span "Back" at bounding box center [73, 594] width 33 height 22
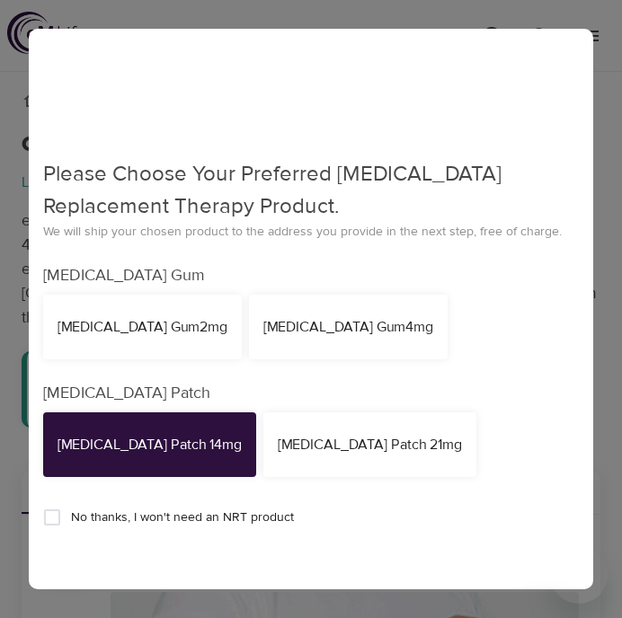
scroll to position [183, 0]
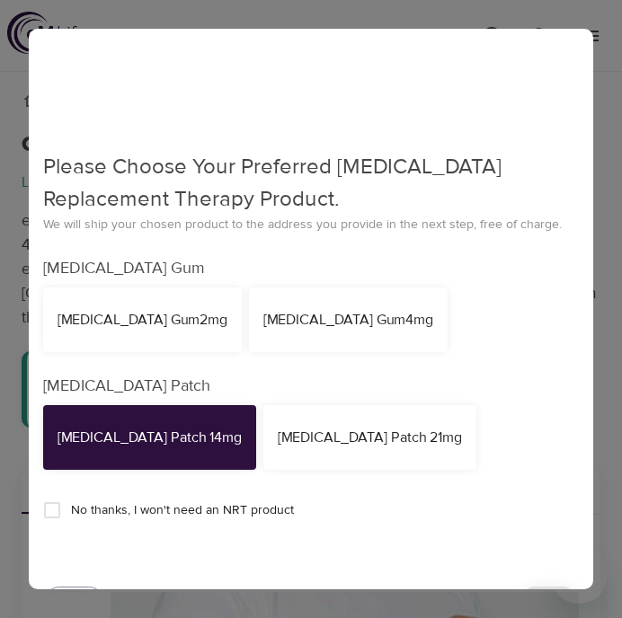
click at [154, 422] on div "[MEDICAL_DATA] Patch 14mg" at bounding box center [149, 437] width 213 height 65
click at [309, 414] on div "[MEDICAL_DATA] Patch 21mg" at bounding box center [369, 437] width 213 height 65
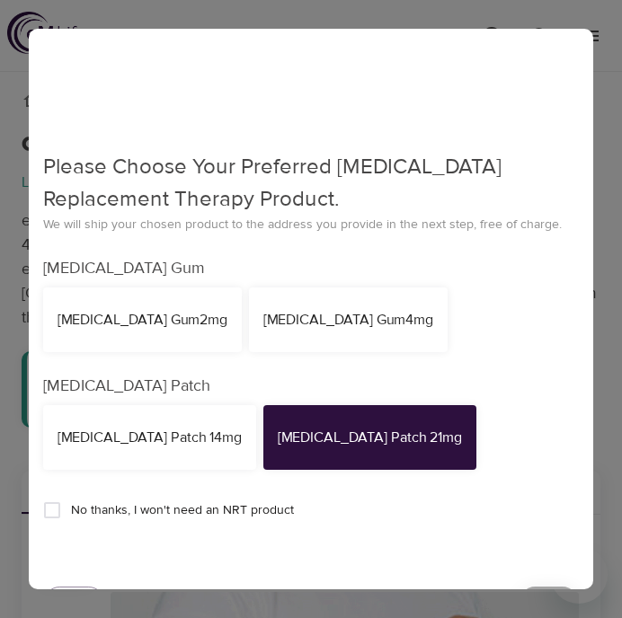
click at [559, 592] on span "Next" at bounding box center [548, 603] width 31 height 22
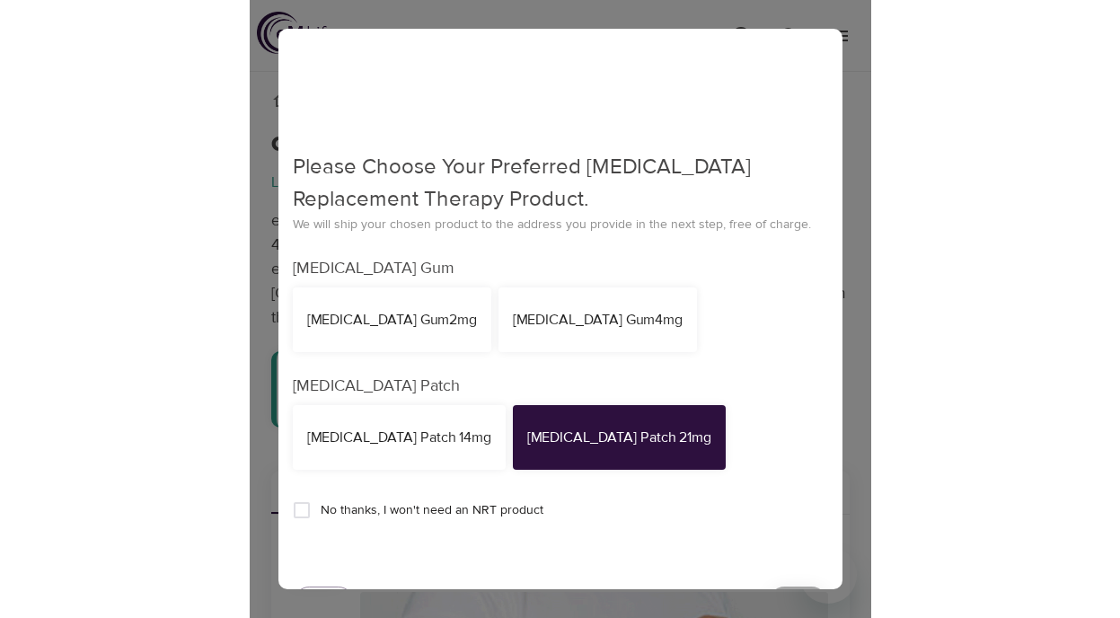
scroll to position [77, 0]
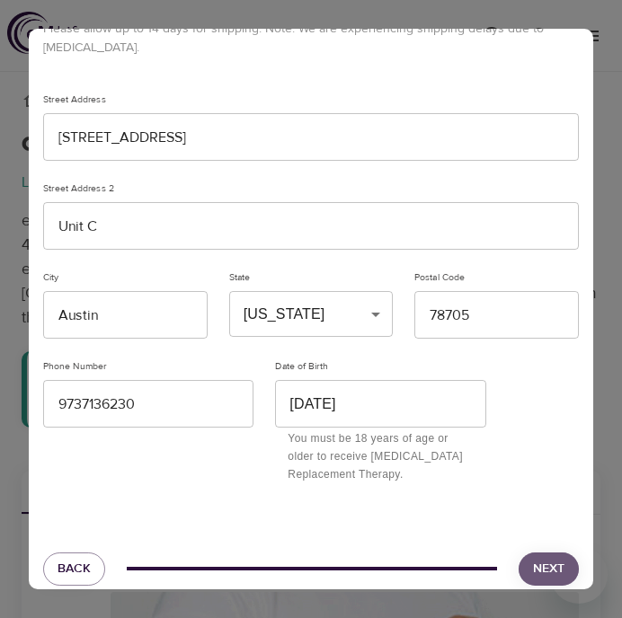
click at [565, 552] on button "Next" at bounding box center [548, 568] width 60 height 33
click at [89, 552] on button "Back" at bounding box center [74, 568] width 62 height 33
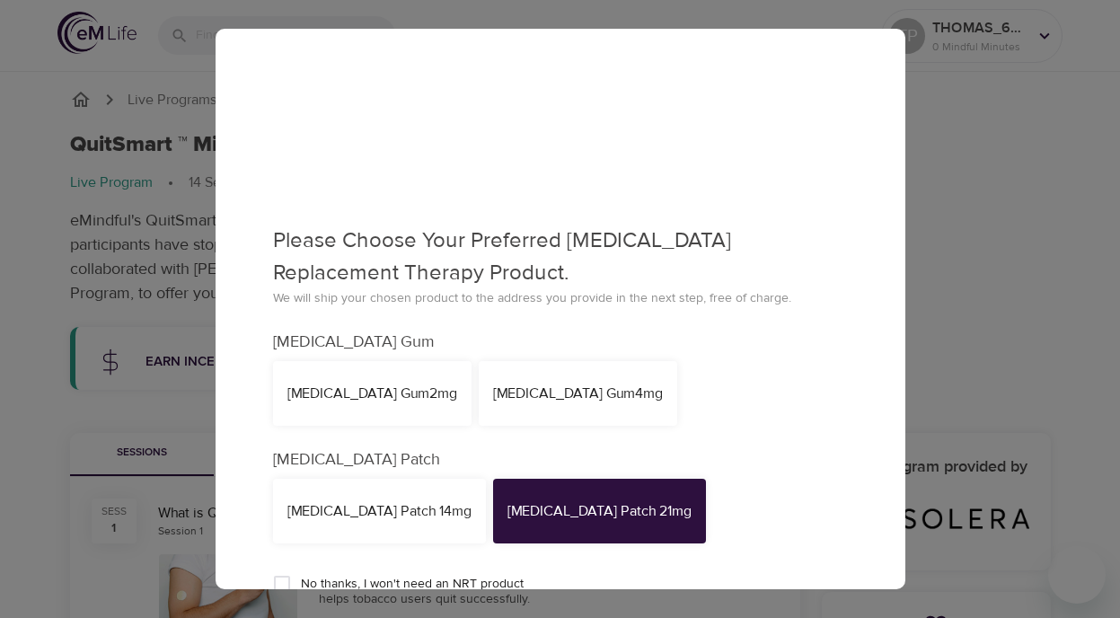
click at [375, 519] on div "[MEDICAL_DATA] Patch 14mg" at bounding box center [379, 511] width 184 height 21
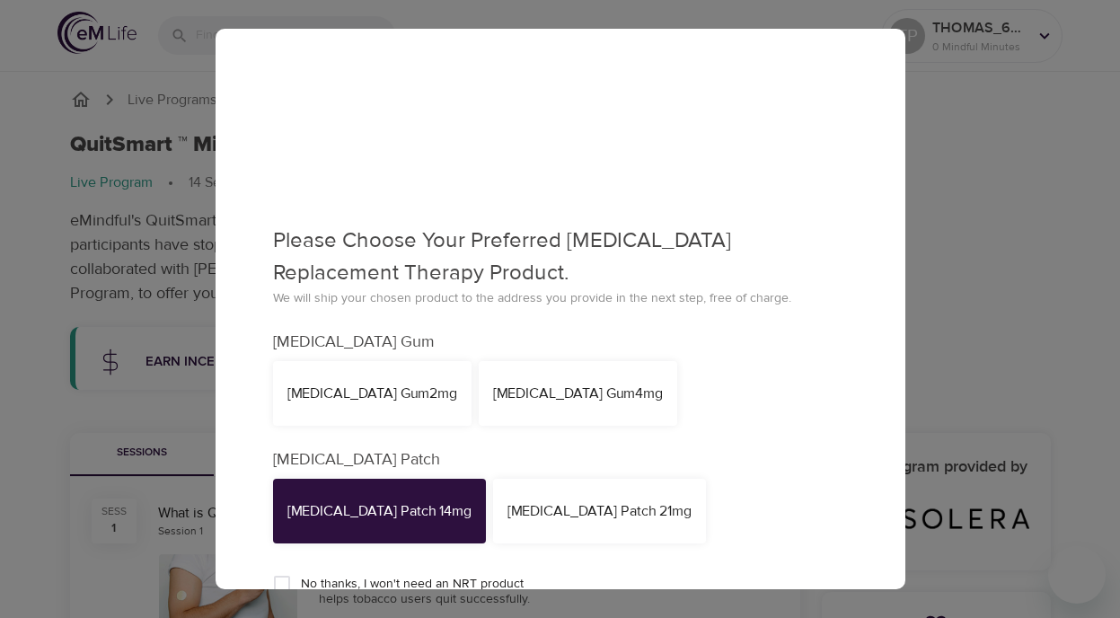
scroll to position [211, 0]
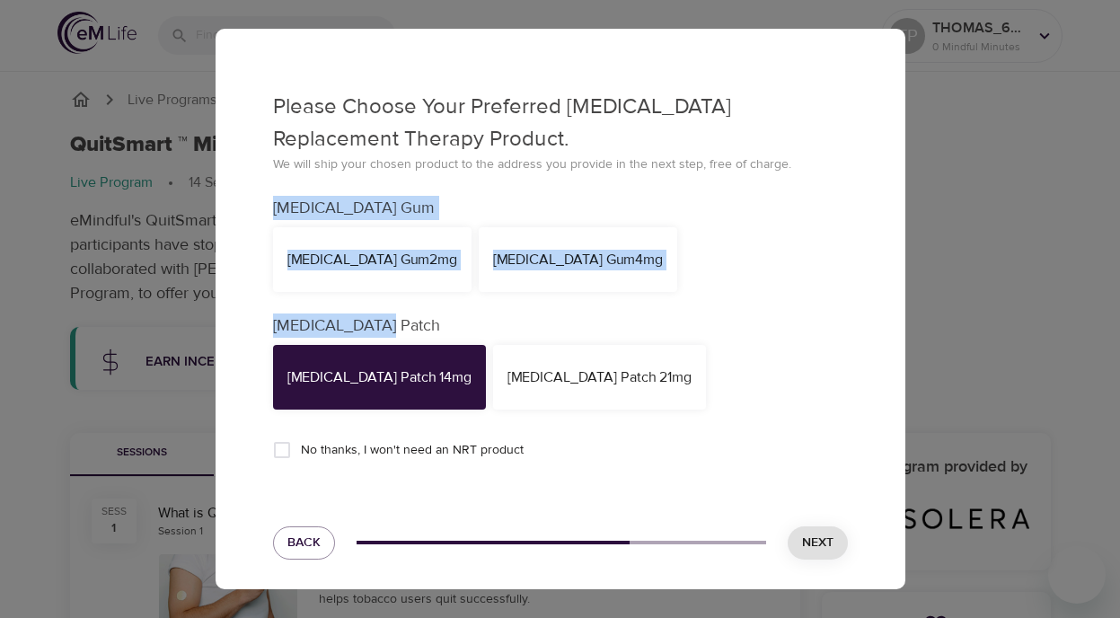
drag, startPoint x: 624, startPoint y: 348, endPoint x: 1119, endPoint y: 536, distance: 529.6
click at [1119, 326] on div "Learn more about [MEDICAL_DATA] Replacement Therapy Please Choose Your Preferre…" at bounding box center [560, 309] width 1120 height 618
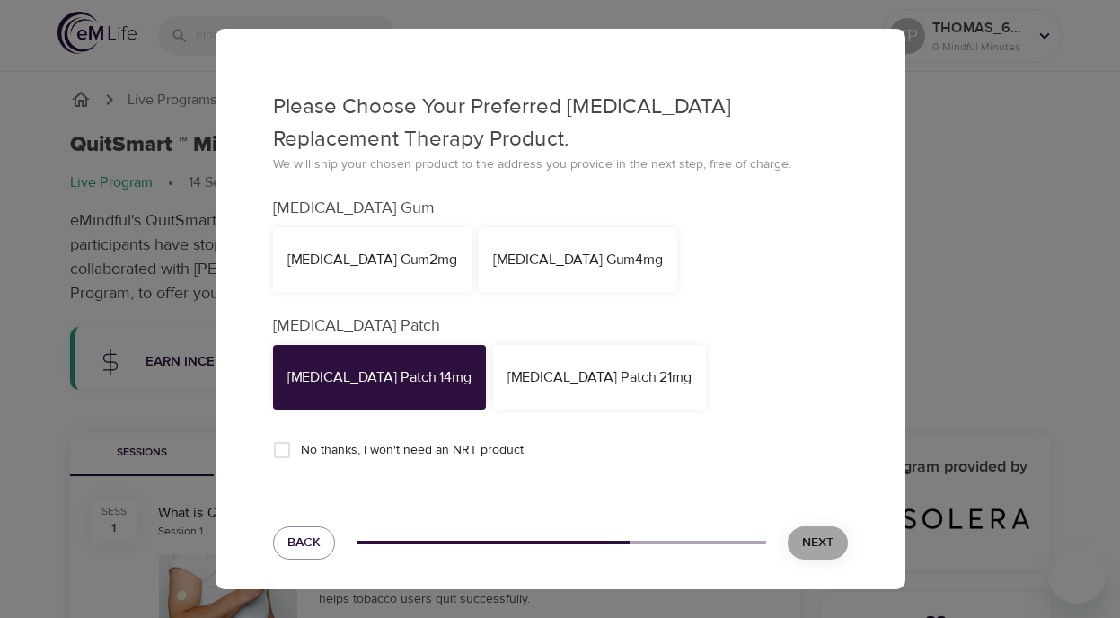
click at [822, 543] on span "Next" at bounding box center [817, 543] width 31 height 22
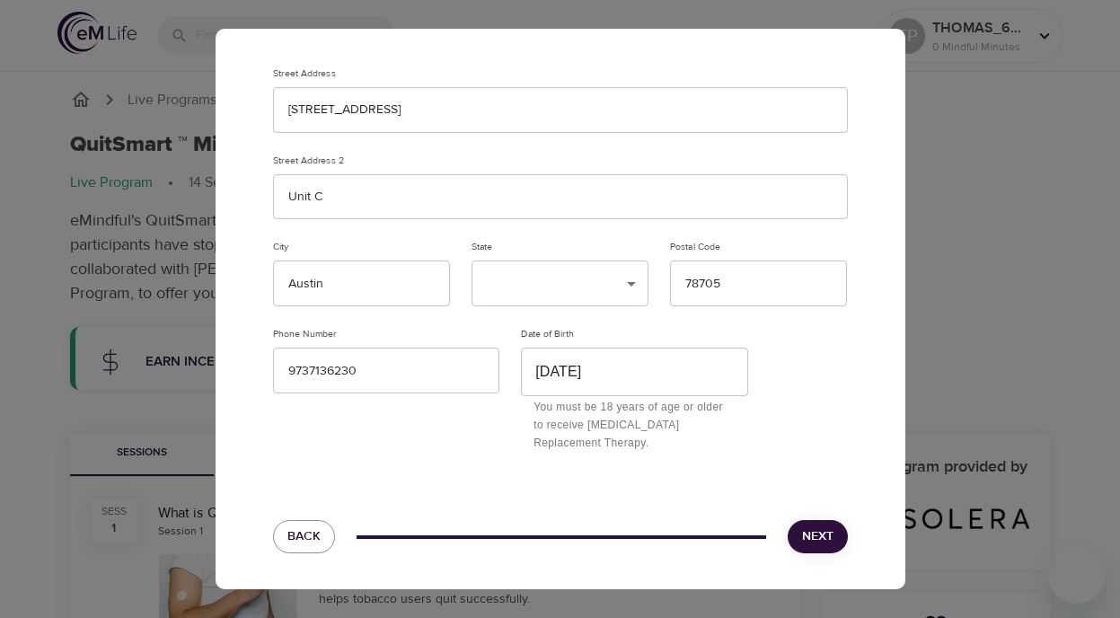
scroll to position [52, 0]
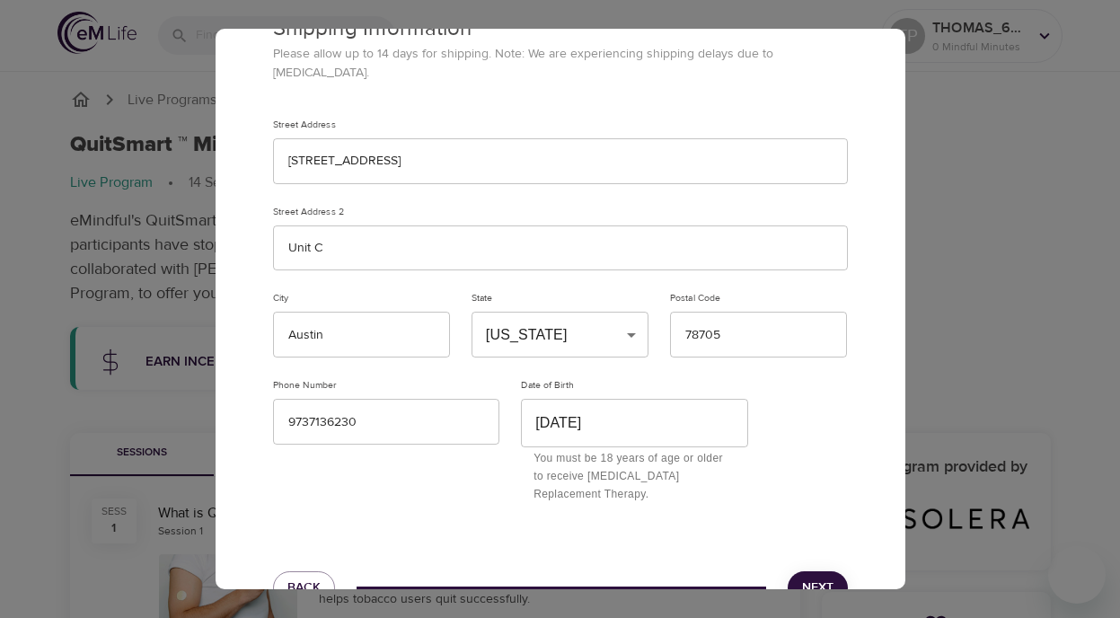
click at [806, 577] on span "Next" at bounding box center [817, 588] width 31 height 22
click at [818, 571] on button "Next" at bounding box center [818, 587] width 60 height 33
click at [825, 577] on span "Next" at bounding box center [817, 588] width 31 height 22
click at [1088, 295] on div "Shipping Information Please allow up to 14 days for shipping. Note: We are expe…" at bounding box center [560, 309] width 1120 height 618
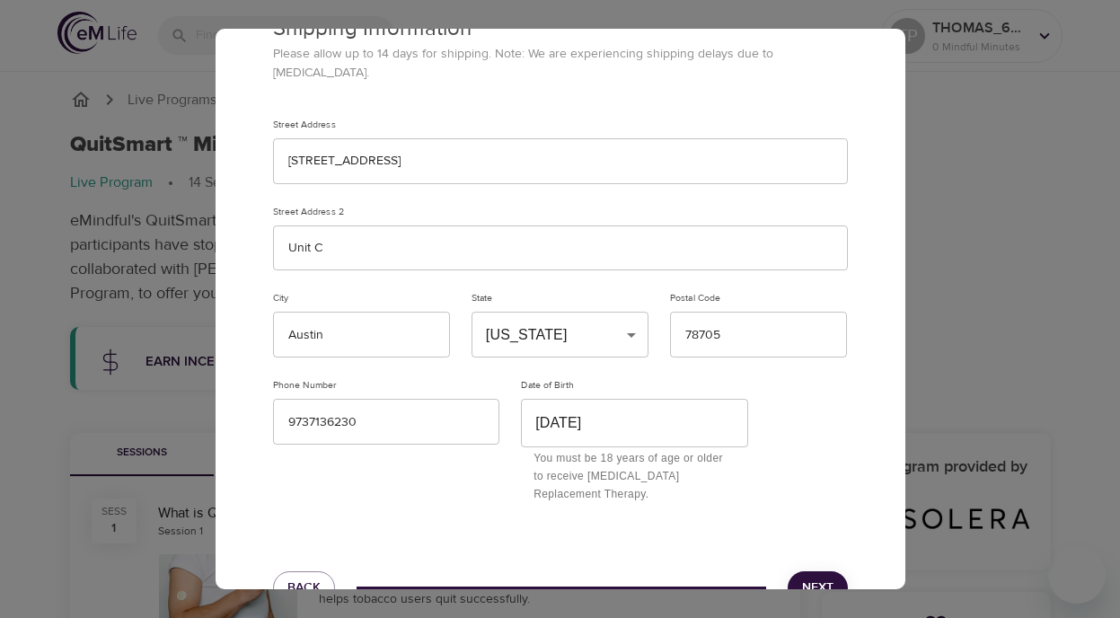
click at [812, 577] on span "Next" at bounding box center [817, 588] width 31 height 22
click at [831, 577] on span "Next" at bounding box center [817, 588] width 31 height 22
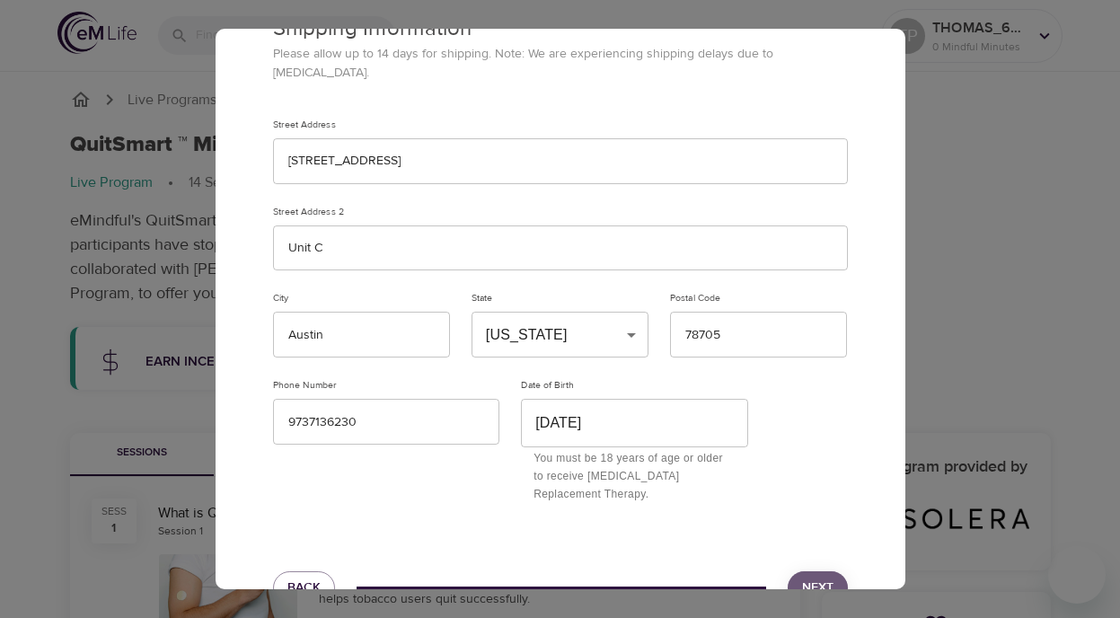
click at [814, 577] on span "Next" at bounding box center [817, 588] width 31 height 22
click at [813, 577] on span "Next" at bounding box center [817, 588] width 31 height 22
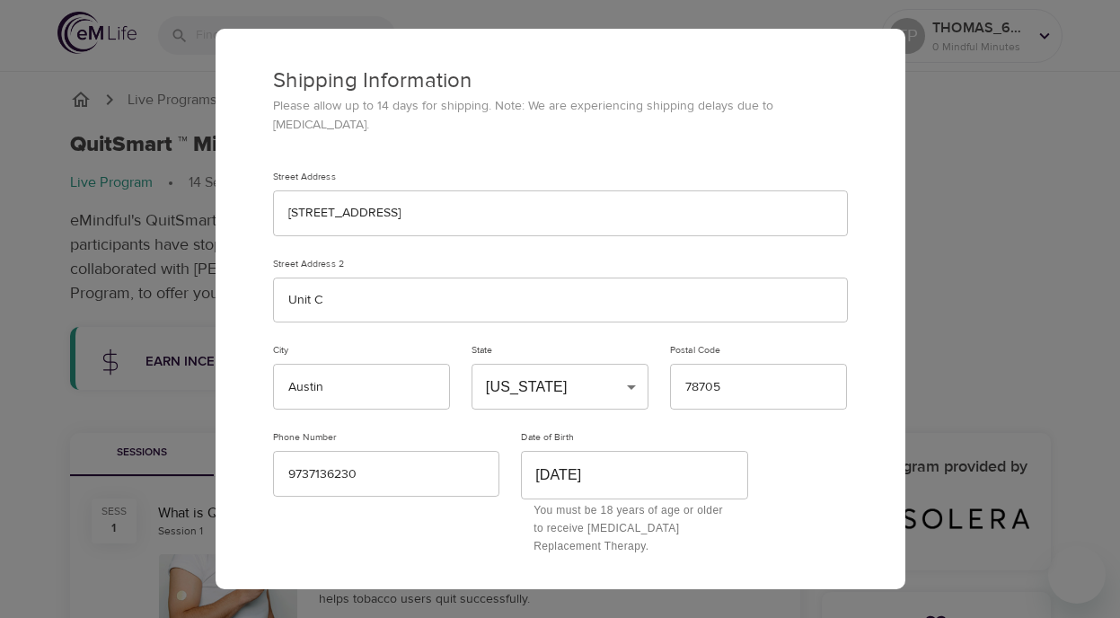
click at [1069, 277] on div "Shipping Information Please allow up to 14 days for shipping. Note: We are expe…" at bounding box center [560, 309] width 1120 height 618
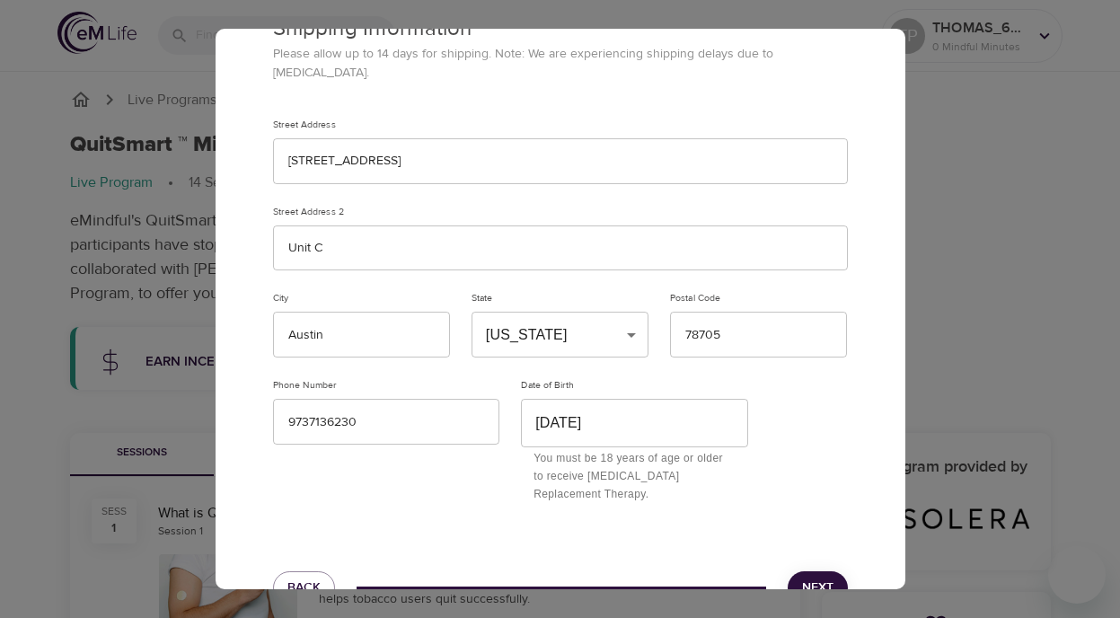
click at [746, 368] on div "Date of Birth [DEMOGRAPHIC_DATA] ​ You must be 18 years of age or older to rece…" at bounding box center [634, 441] width 249 height 146
click at [937, 248] on div "Shipping Information Please allow up to 14 days for shipping. Note: We are expe…" at bounding box center [560, 309] width 1120 height 618
click at [803, 577] on span "Next" at bounding box center [817, 588] width 31 height 22
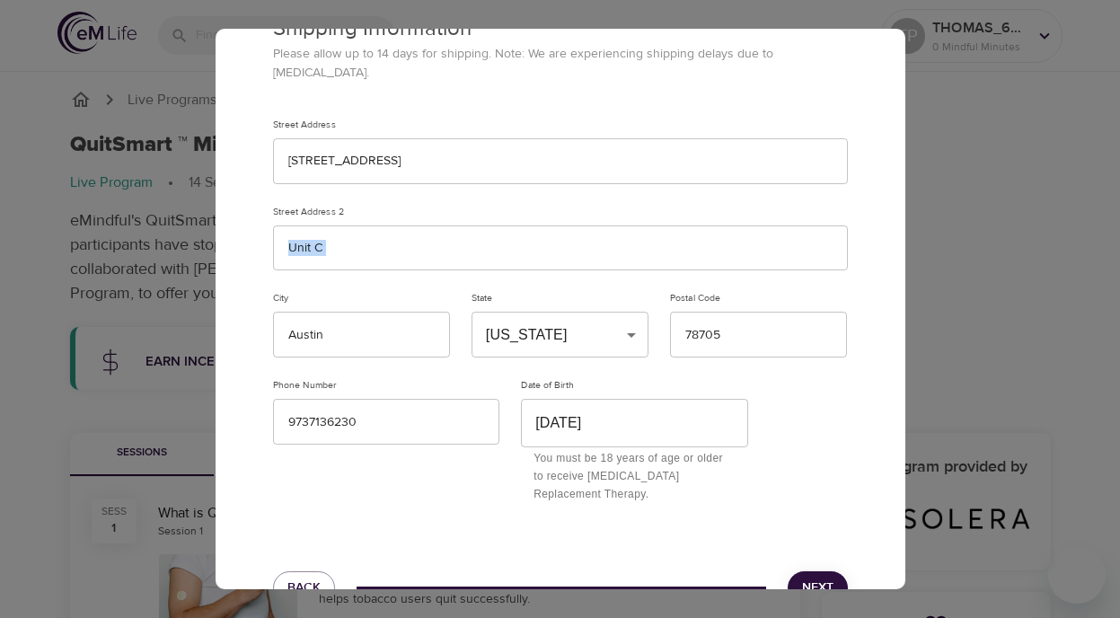
click at [803, 577] on span "Next" at bounding box center [817, 588] width 31 height 22
click at [397, 206] on div "Street Address 2" at bounding box center [560, 212] width 575 height 13
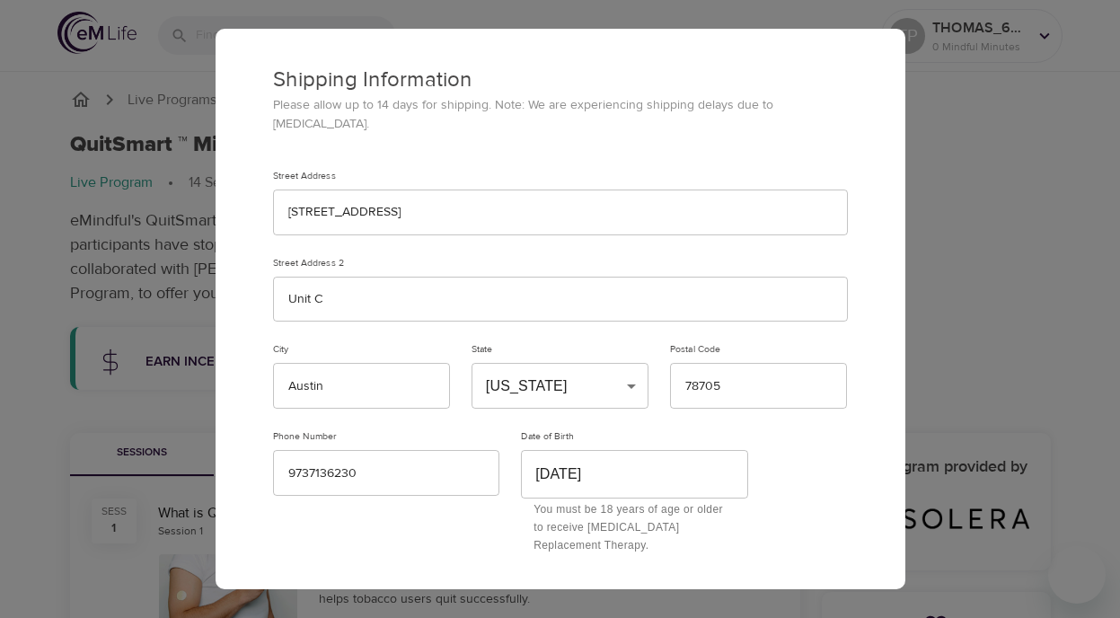
click at [357, 109] on p "Please allow up to 14 days for shipping. Note: We are experiencing shipping del…" at bounding box center [560, 115] width 575 height 38
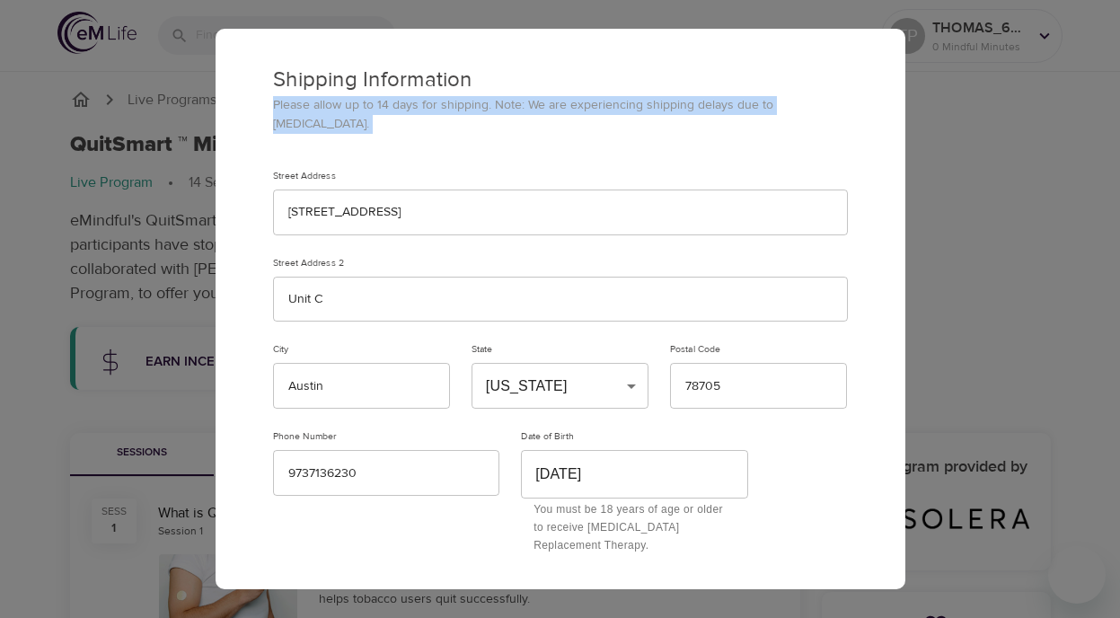
drag, startPoint x: 236, startPoint y: 104, endPoint x: 798, endPoint y: 121, distance: 562.5
click at [798, 121] on div "Shipping Information Please allow up to 14 days for shipping. Note: We are expe…" at bounding box center [561, 296] width 690 height 537
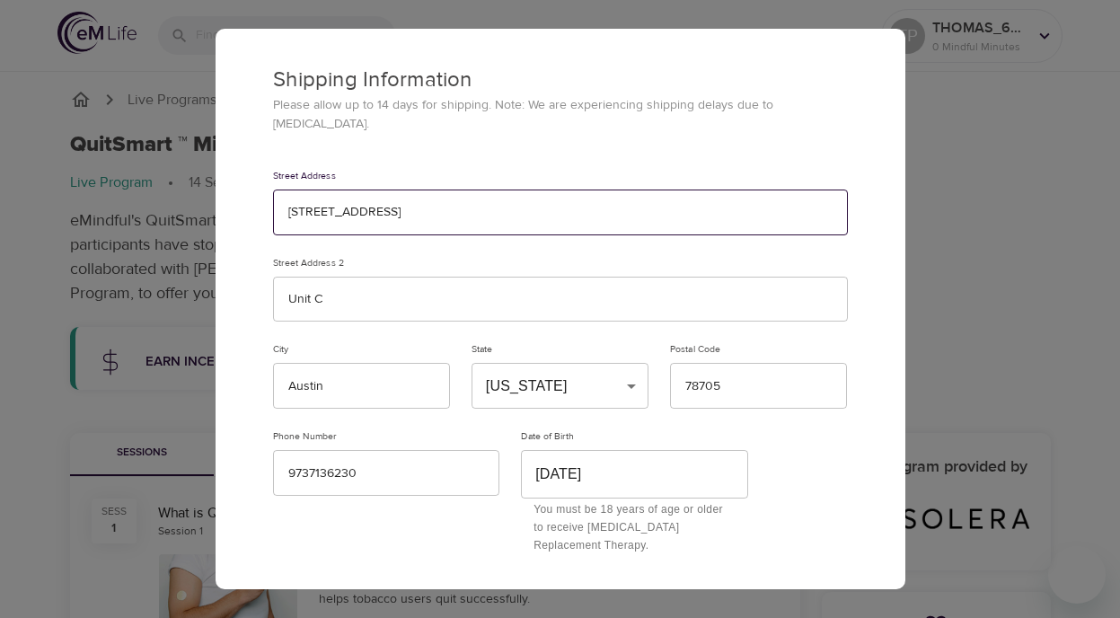
click at [399, 202] on input "[STREET_ADDRESS]" at bounding box center [560, 213] width 575 height 46
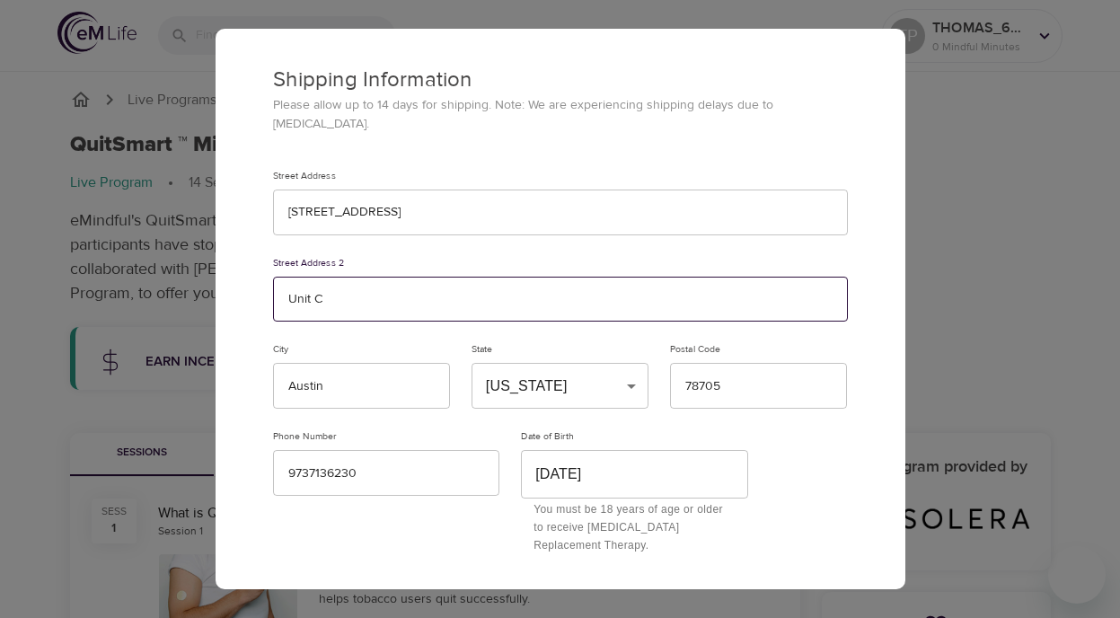
click at [397, 281] on input "Unit C" at bounding box center [560, 300] width 575 height 46
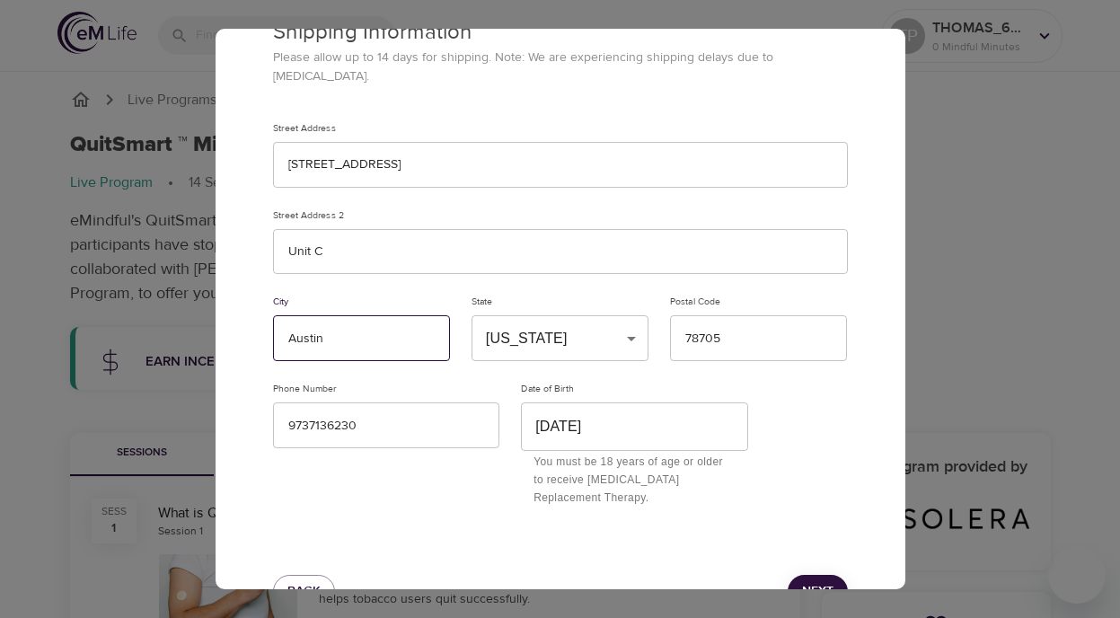
click at [367, 333] on input "Austin" at bounding box center [361, 338] width 177 height 46
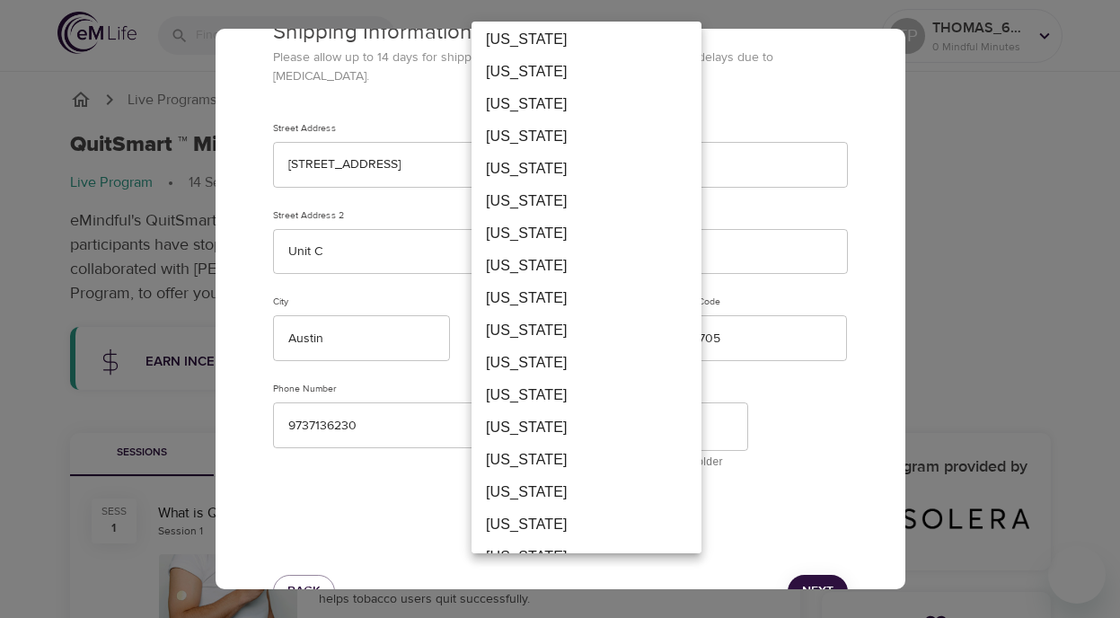
click at [498, 573] on li "[US_STATE]" at bounding box center [587, 589] width 230 height 32
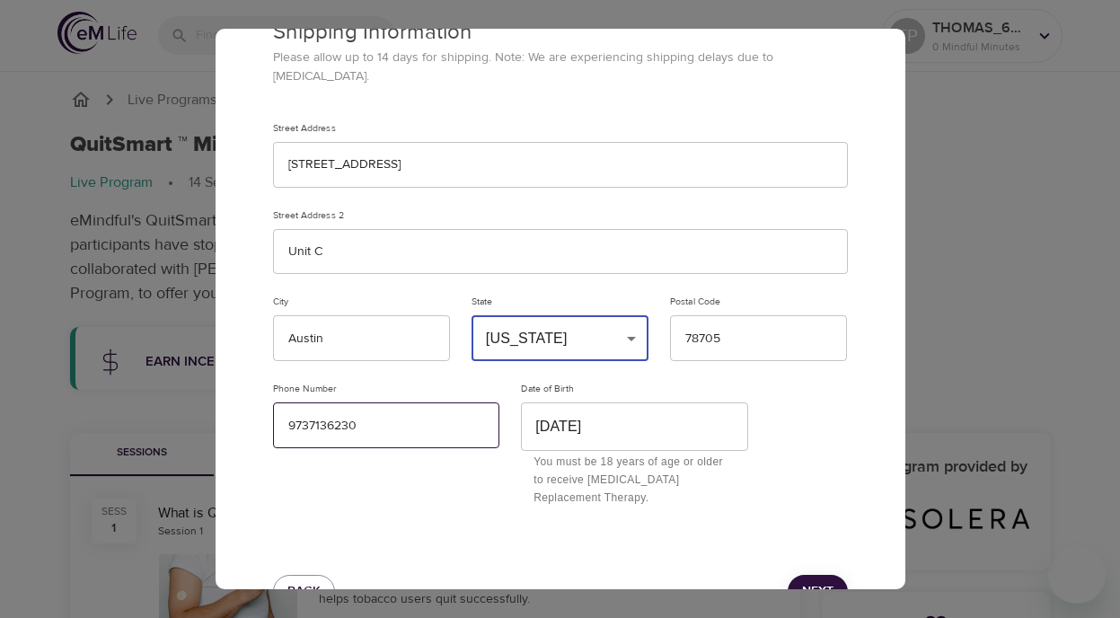
click at [397, 402] on input "9737136230" at bounding box center [386, 425] width 227 height 46
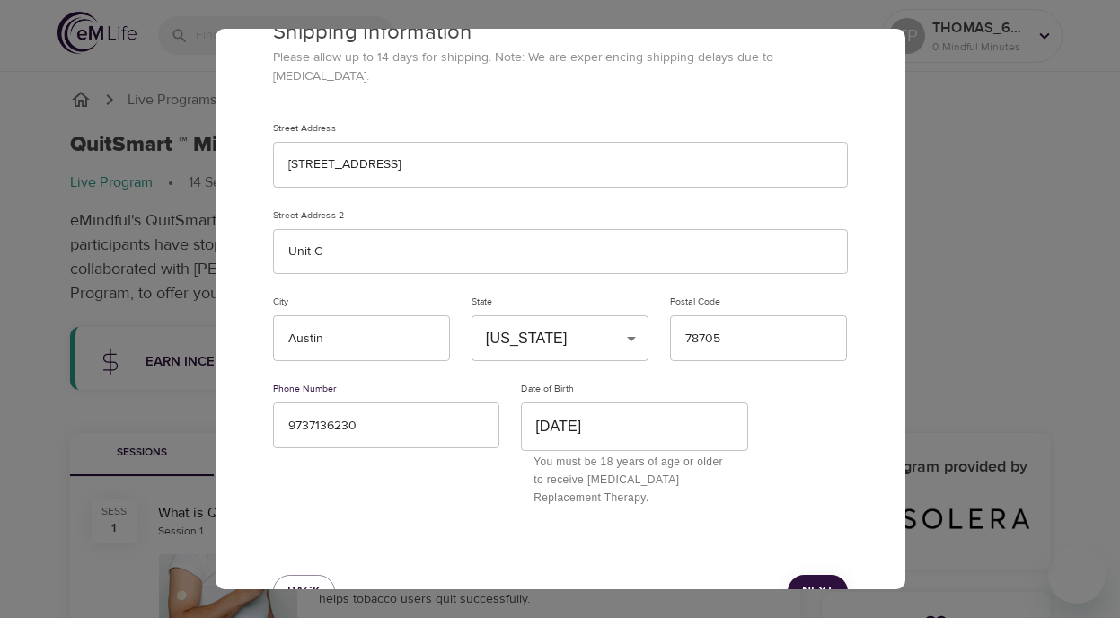
click at [638, 417] on input "[DATE]" at bounding box center [634, 426] width 227 height 48
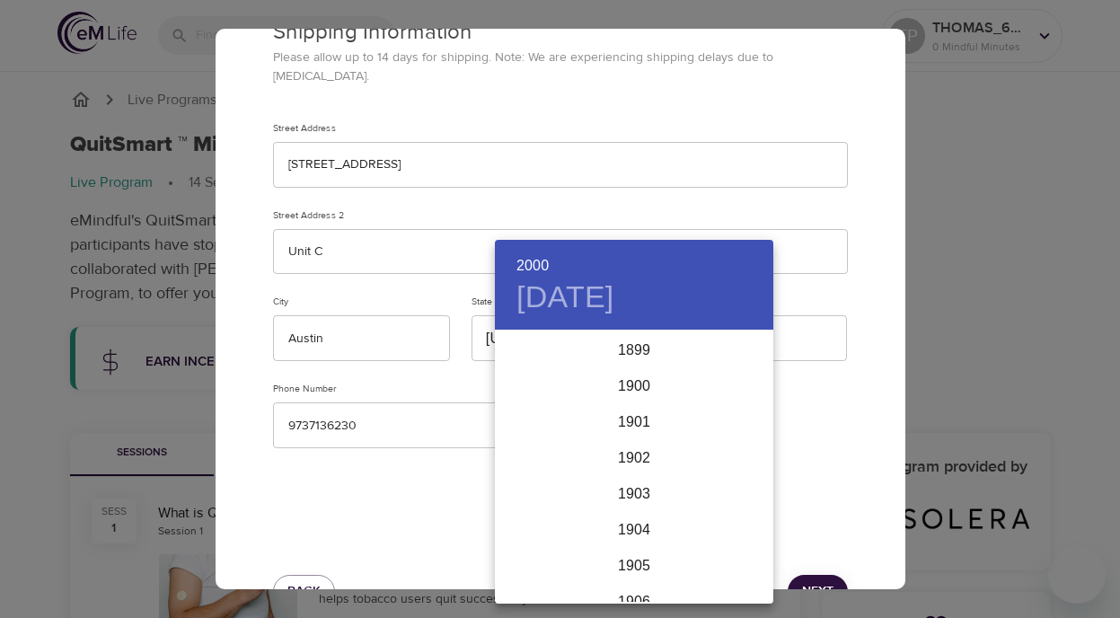
scroll to position [3521, 0]
click at [638, 417] on div "1999" at bounding box center [634, 422] width 278 height 36
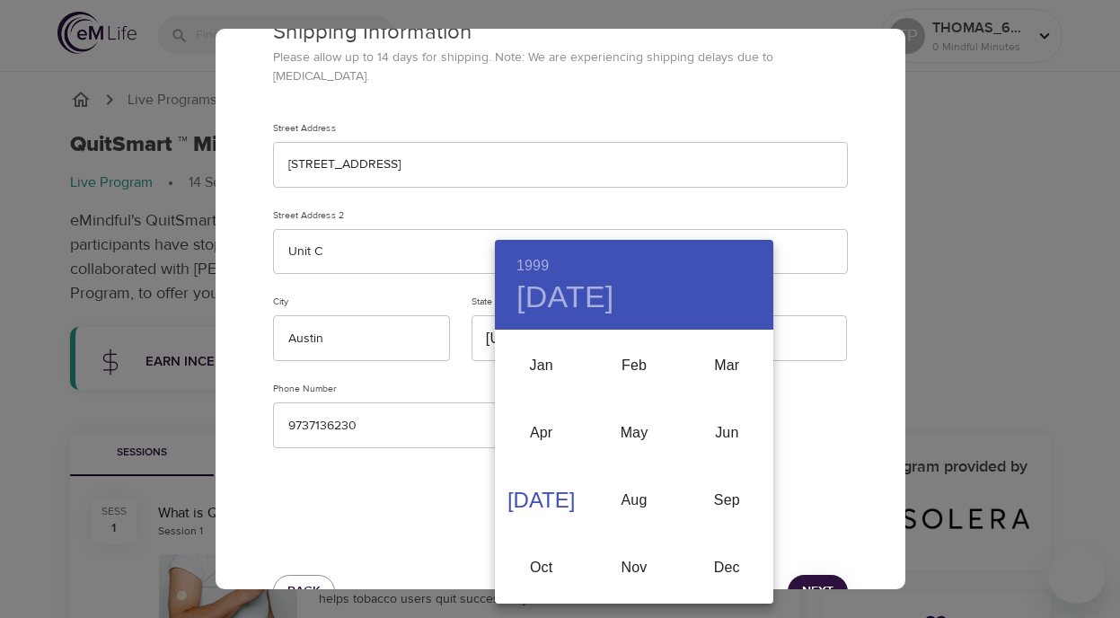
click at [543, 493] on div "[DATE]" at bounding box center [541, 500] width 93 height 67
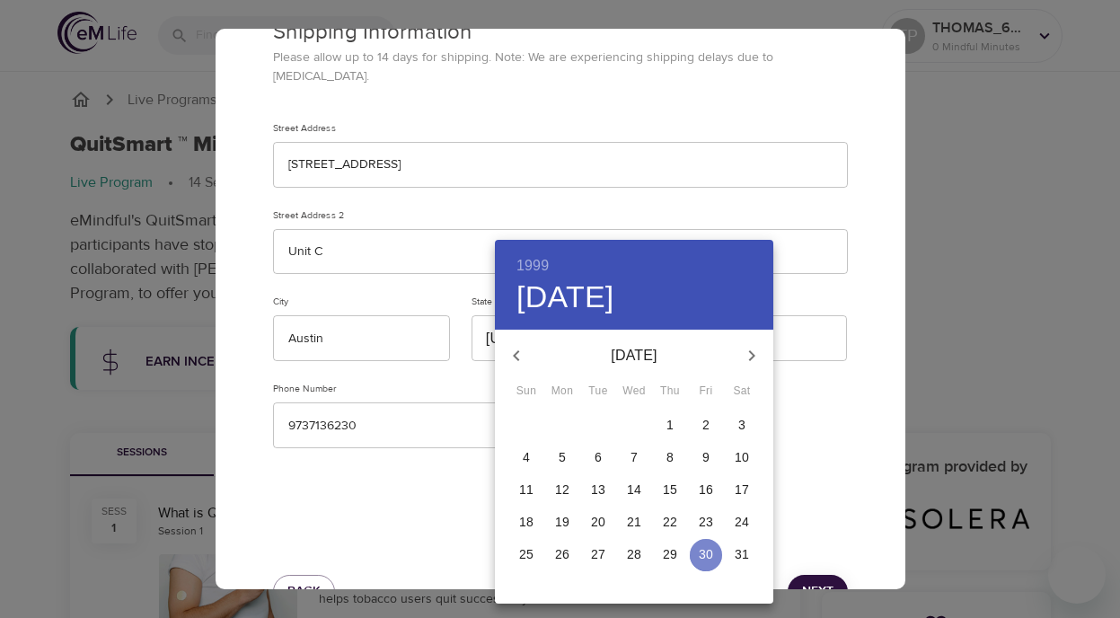
click at [701, 551] on p "30" at bounding box center [706, 554] width 14 height 18
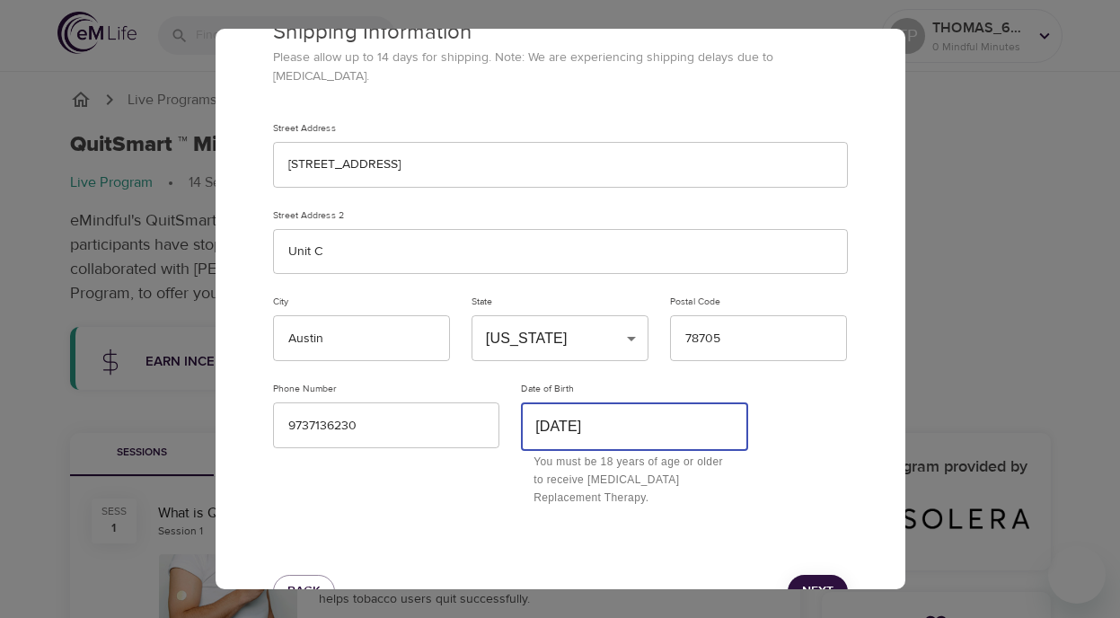
click at [825, 580] on span "Next" at bounding box center [817, 591] width 31 height 22
click at [671, 409] on input "[DATE]" at bounding box center [634, 426] width 227 height 48
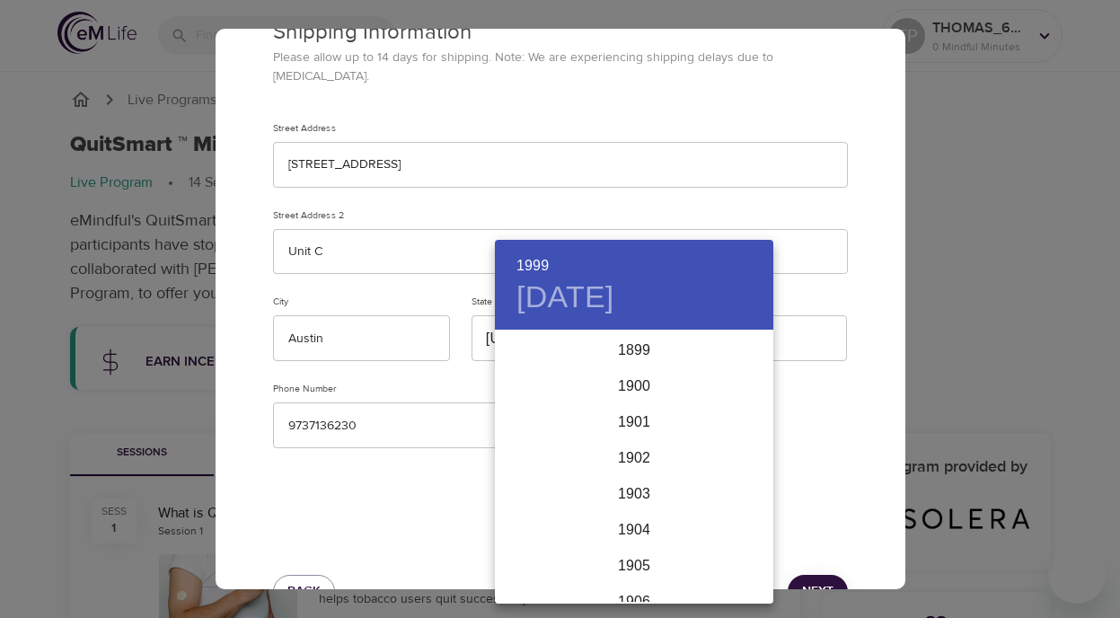
scroll to position [3485, 0]
click at [635, 348] on div "1996" at bounding box center [634, 350] width 278 height 36
type input "[DATE]"
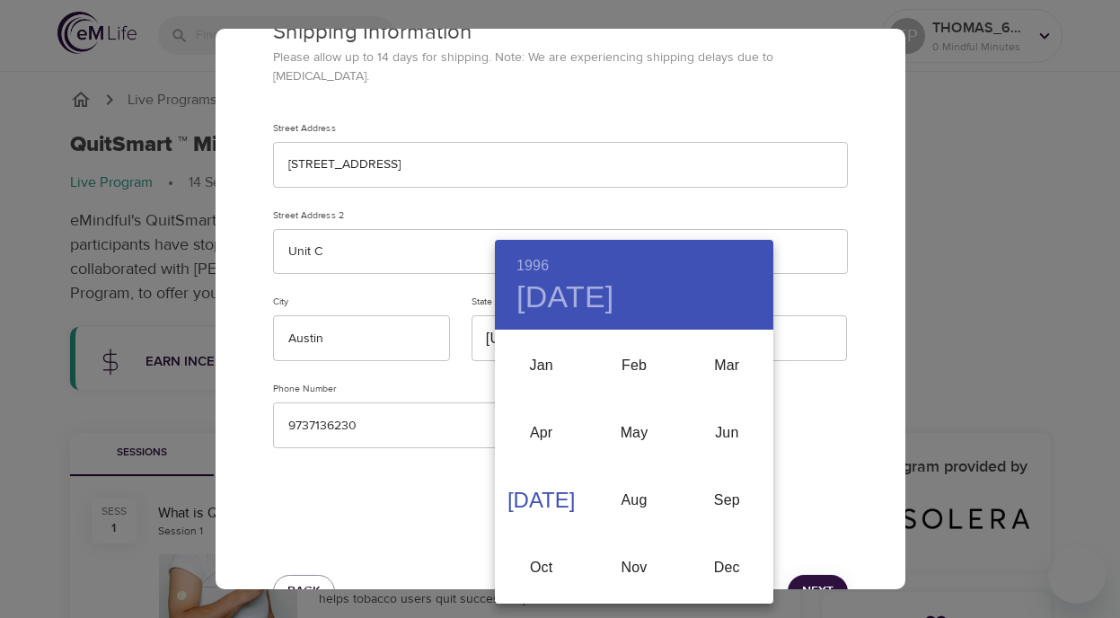
click at [484, 478] on div at bounding box center [560, 309] width 1120 height 618
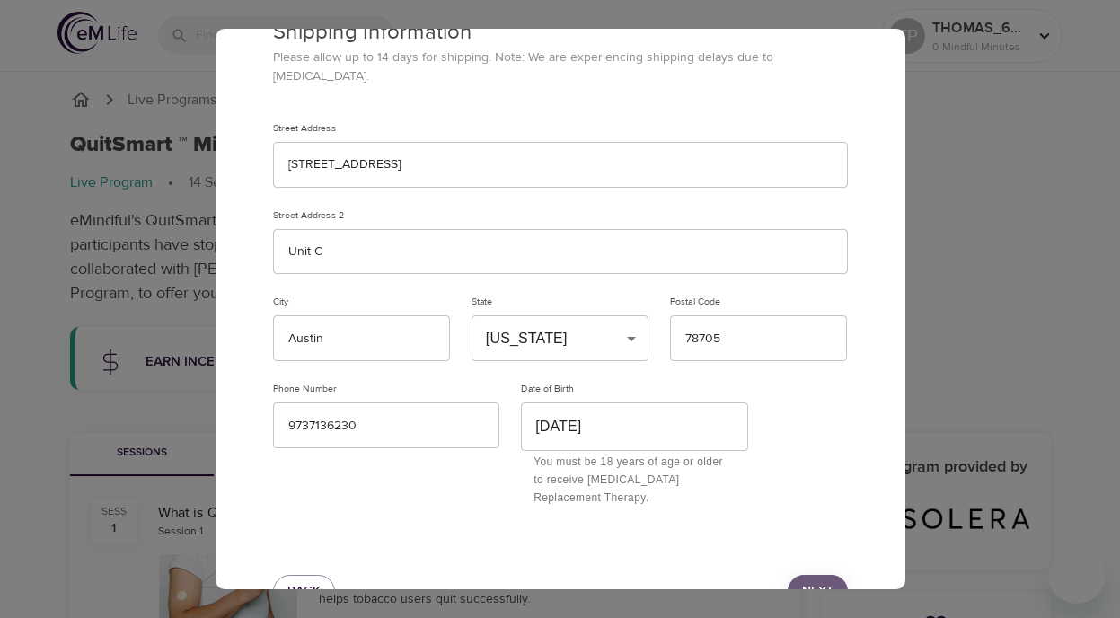
click at [819, 580] on span "Next" at bounding box center [817, 591] width 31 height 22
click at [674, 411] on input "[DATE]" at bounding box center [634, 426] width 227 height 48
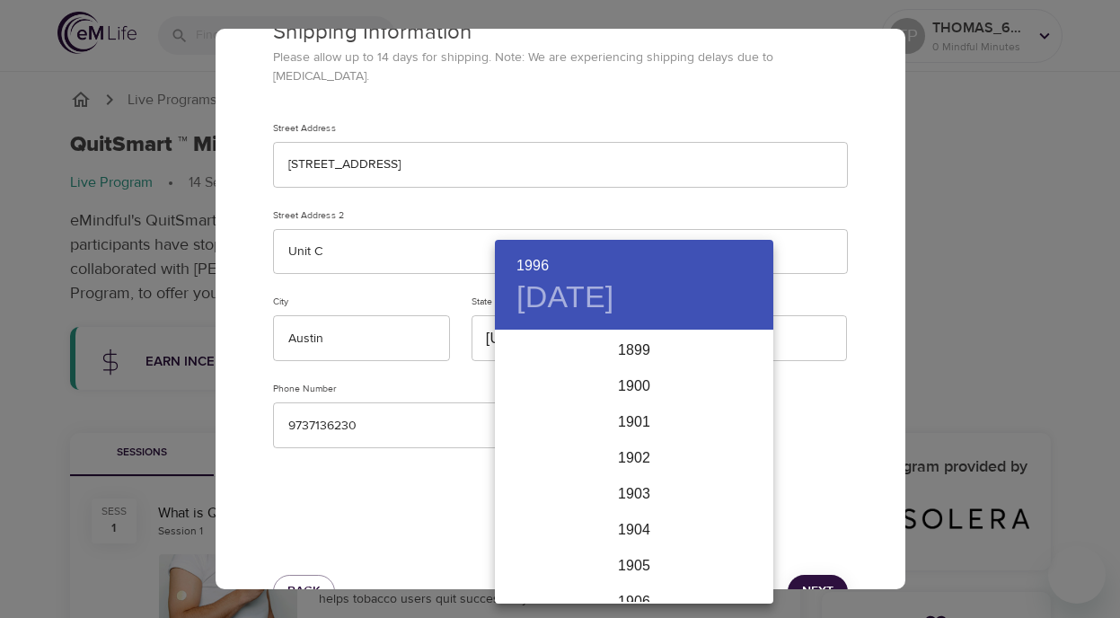
scroll to position [3377, 0]
click at [455, 140] on div at bounding box center [560, 309] width 1120 height 618
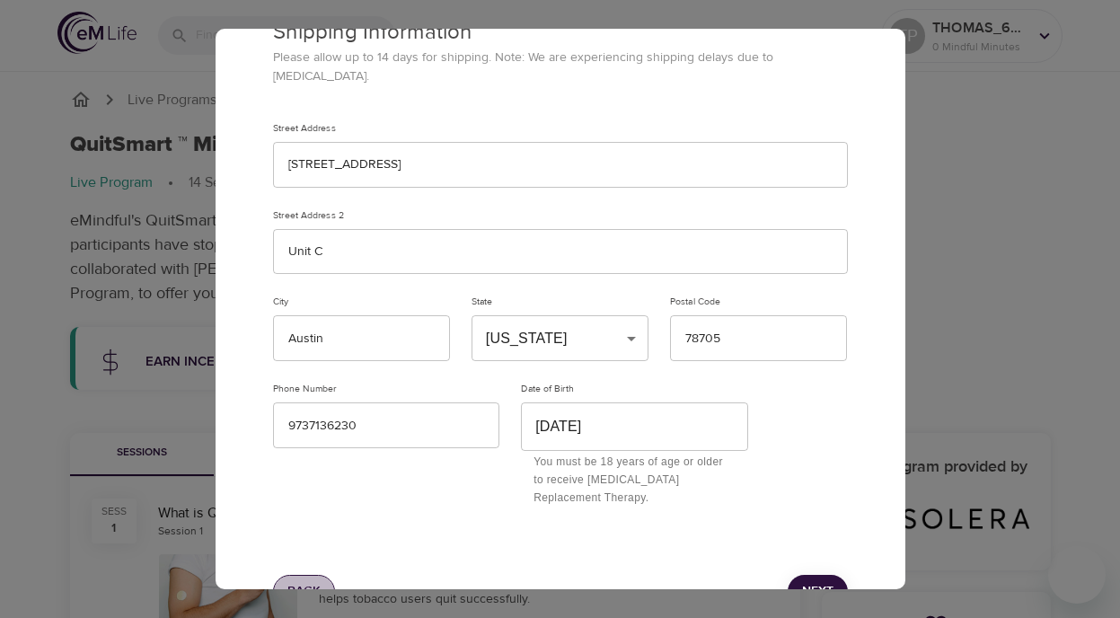
click at [309, 580] on span "Back" at bounding box center [303, 591] width 33 height 22
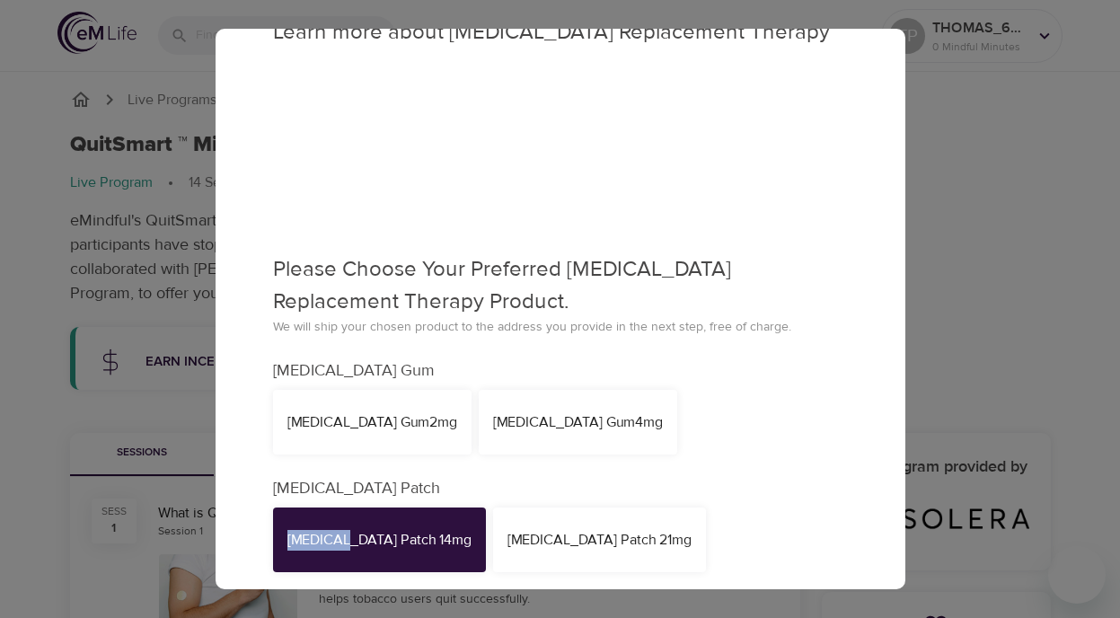
click at [308, 536] on div "[MEDICAL_DATA] Patch 14mg" at bounding box center [379, 540] width 184 height 21
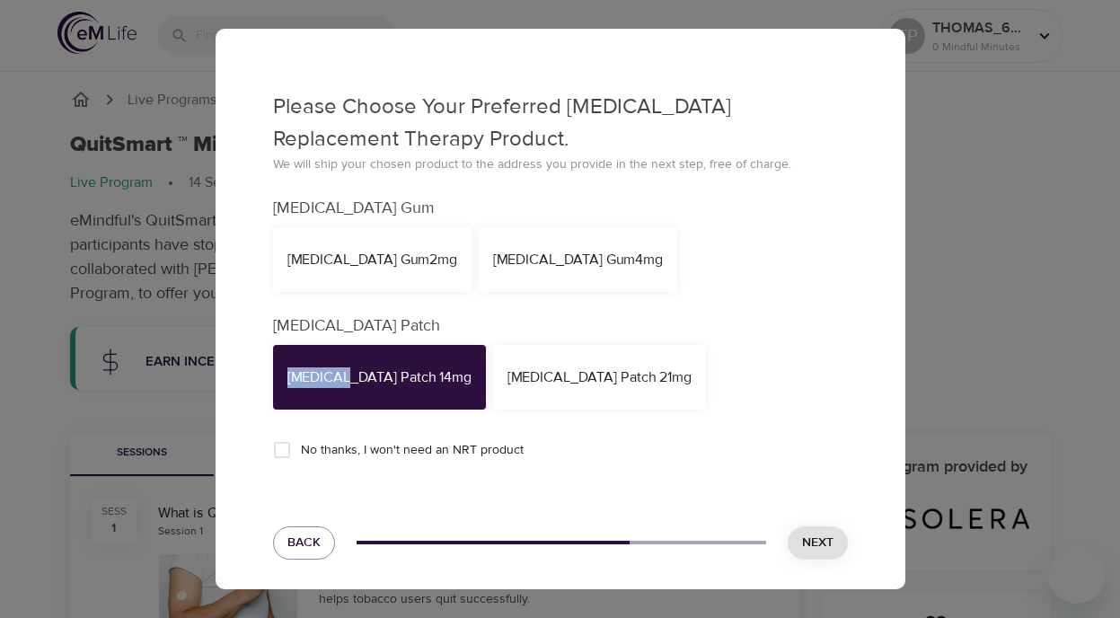
click at [288, 443] on input "No thanks, I won't need an NRT product" at bounding box center [282, 450] width 38 height 38
checkbox input "true"
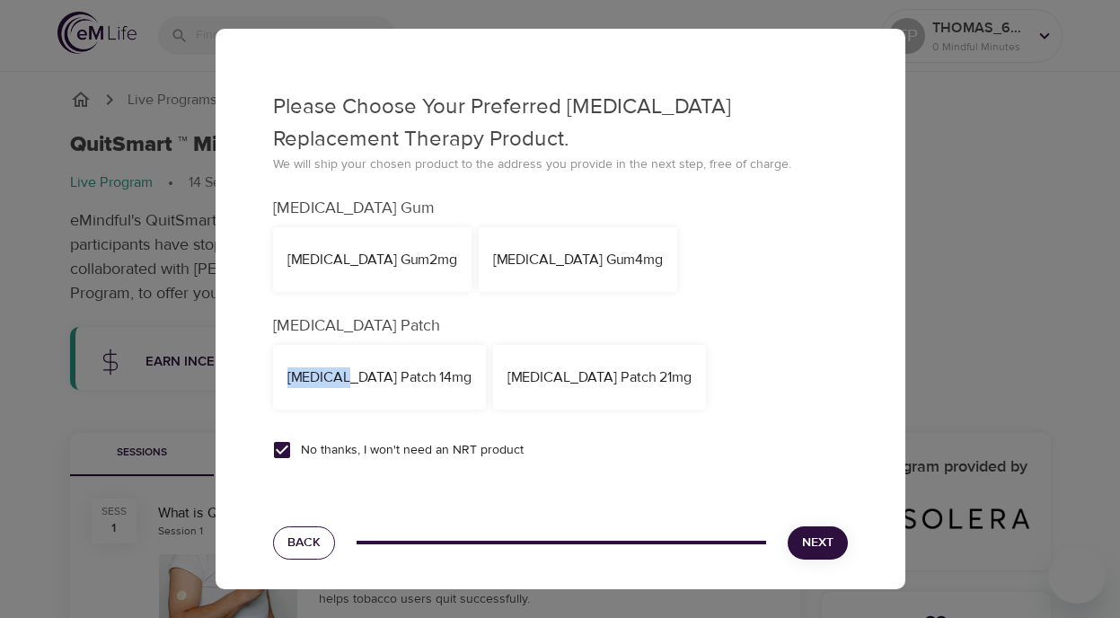
click at [304, 542] on span "Back" at bounding box center [303, 543] width 33 height 22
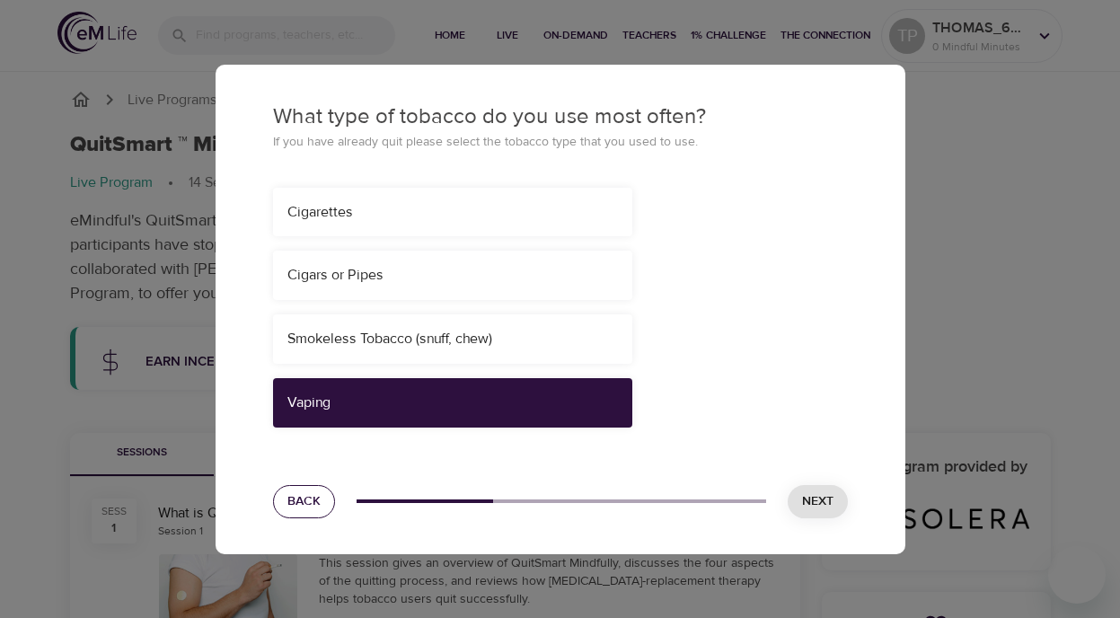
scroll to position [0, 0]
click at [299, 509] on span "Back" at bounding box center [303, 501] width 33 height 22
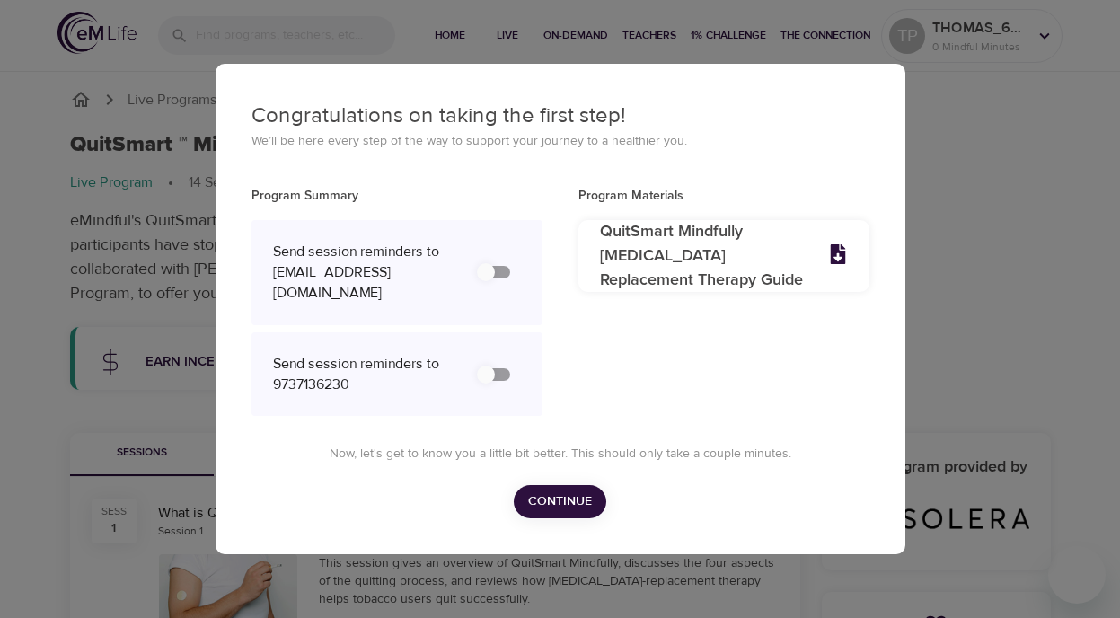
click at [1119, 166] on div "Congratulations on taking the first step! We’ll be here every step of the way t…" at bounding box center [560, 309] width 1120 height 618
click at [1015, 192] on div "Congratulations on taking the first step! We’ll be here every step of the way t…" at bounding box center [560, 309] width 1120 height 618
click at [500, 281] on input "secondary checkbox" at bounding box center [486, 272] width 102 height 34
click at [504, 279] on input "secondary checkbox" at bounding box center [486, 272] width 102 height 34
click at [486, 278] on input "secondary checkbox" at bounding box center [486, 272] width 102 height 34
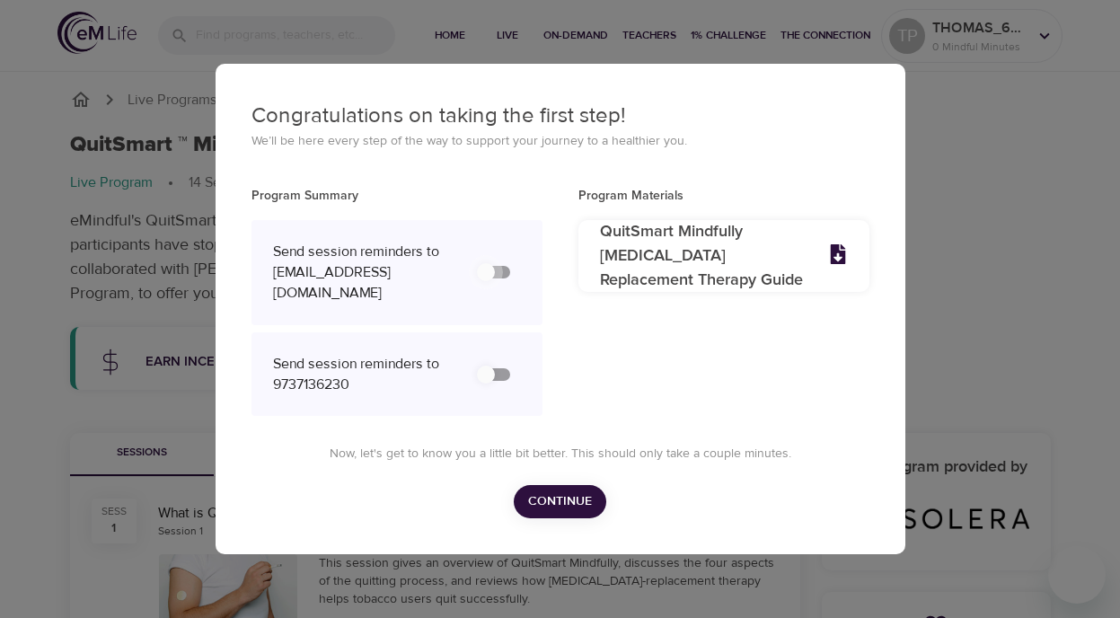
click at [483, 278] on input "secondary checkbox" at bounding box center [486, 272] width 102 height 34
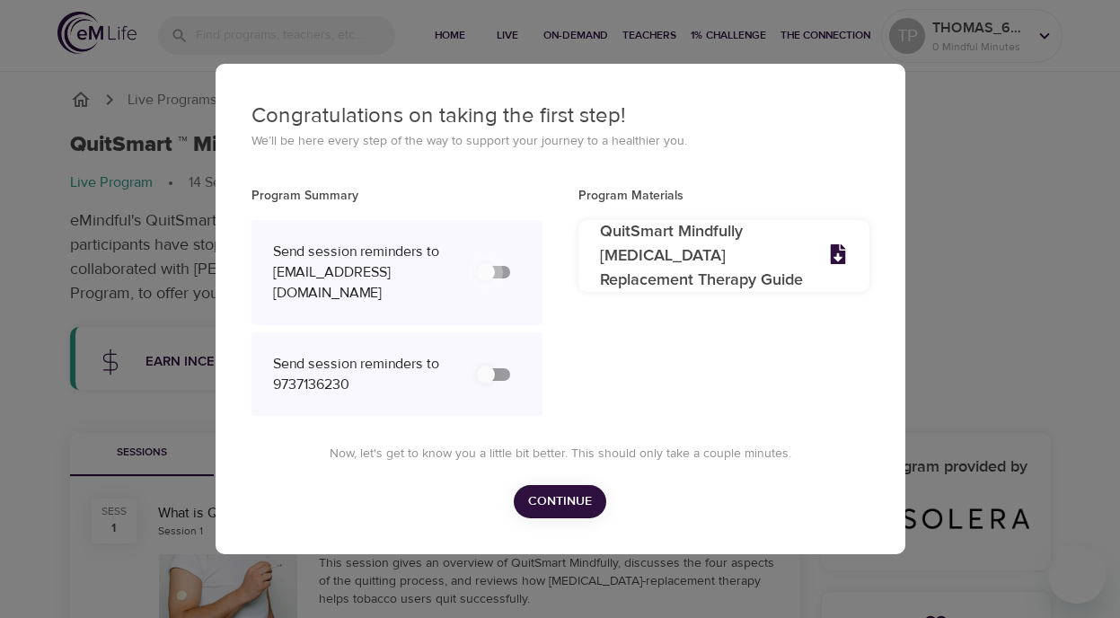
click at [483, 278] on input "secondary checkbox" at bounding box center [486, 272] width 102 height 34
checkbox input "false"
click at [489, 360] on input "secondary checkbox" at bounding box center [486, 374] width 102 height 34
click at [488, 360] on input "secondary checkbox" at bounding box center [486, 374] width 102 height 34
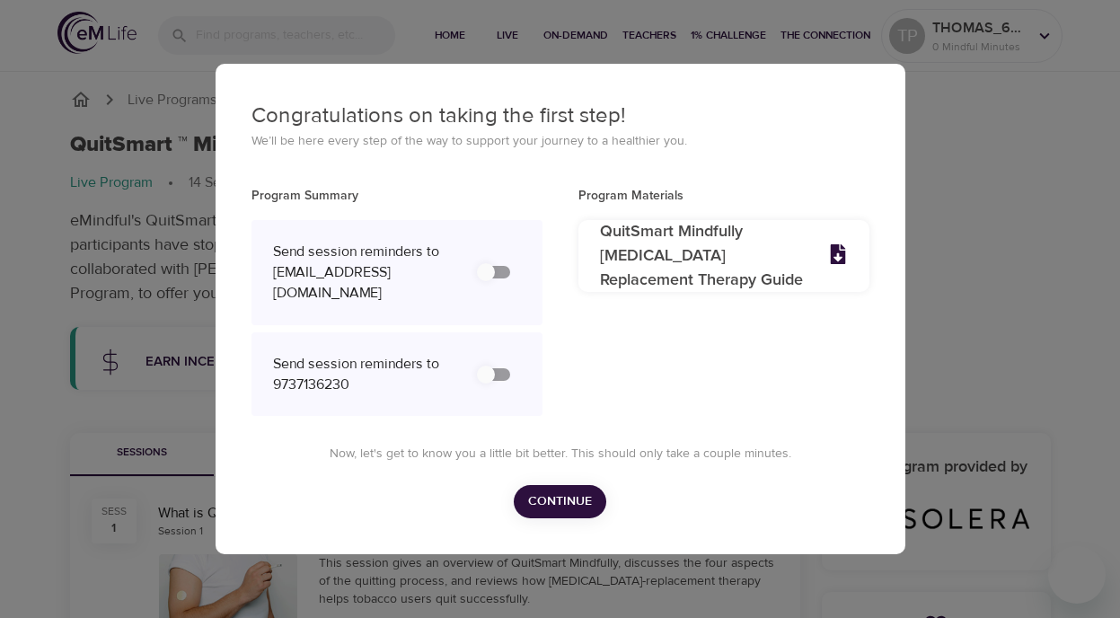
checkbox input "false"
